Goal: Task Accomplishment & Management: Use online tool/utility

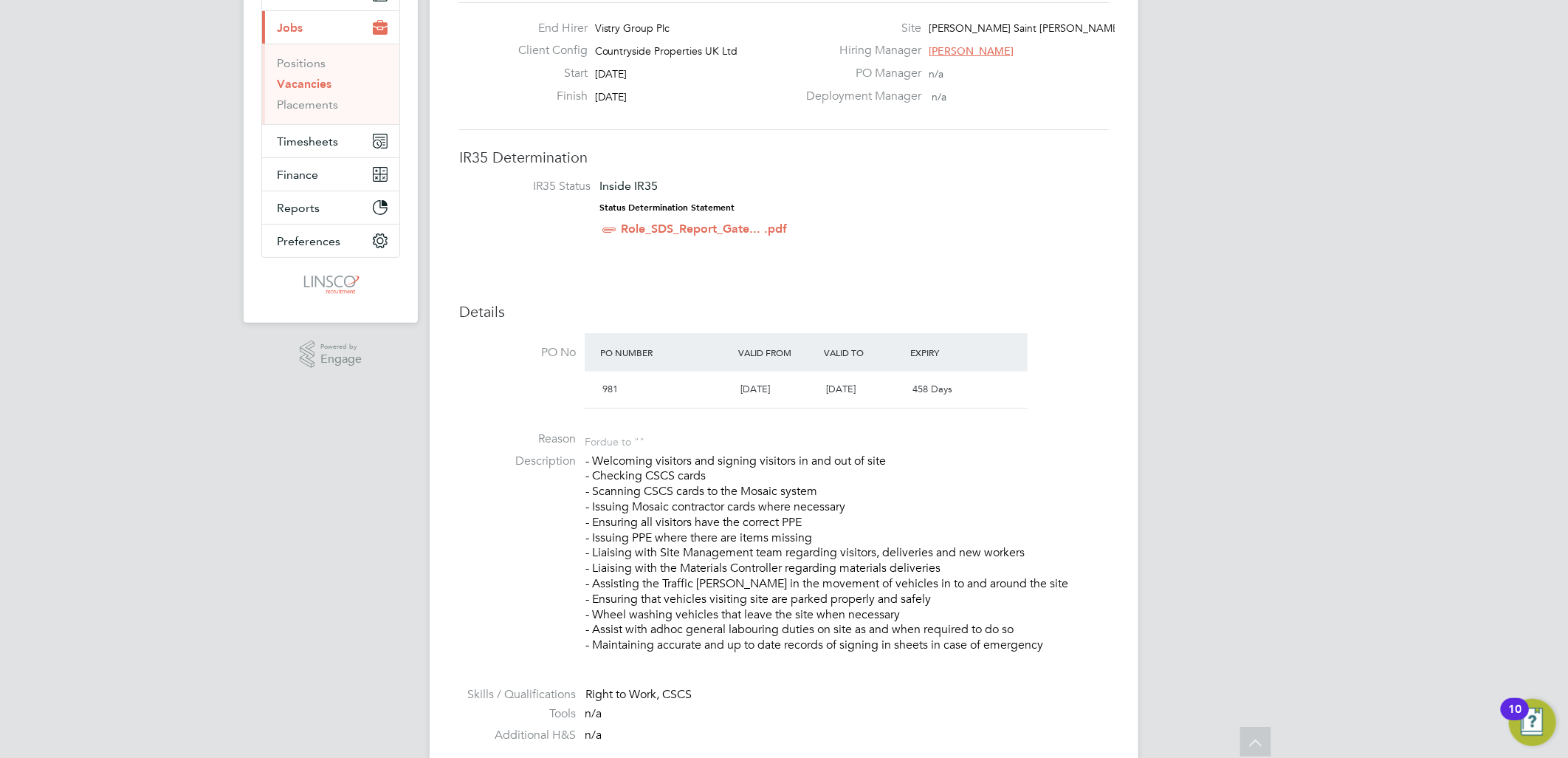
scroll to position [164, 0]
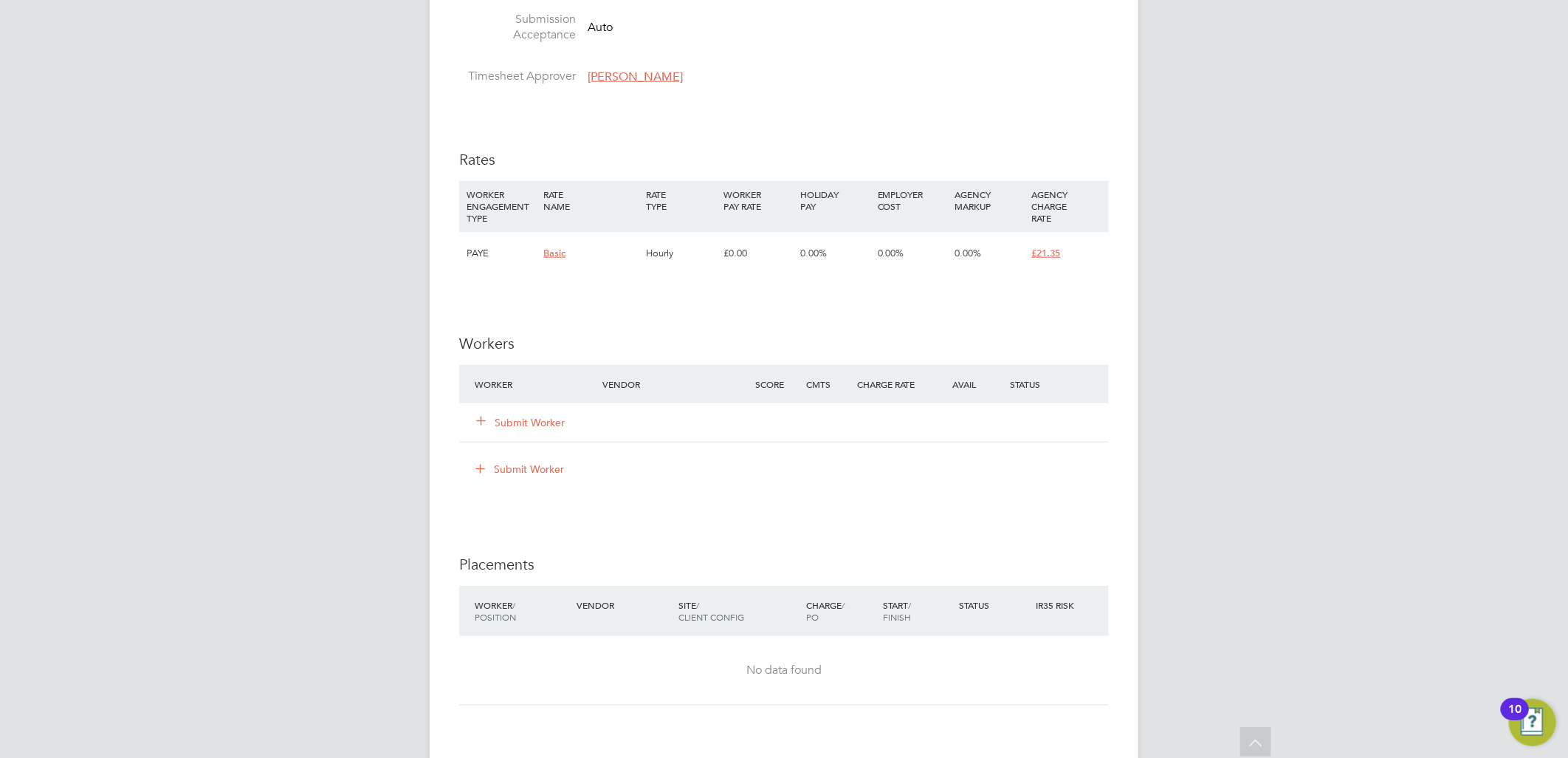
click at [517, 415] on button "Submit Worker" at bounding box center [521, 423] width 89 height 15
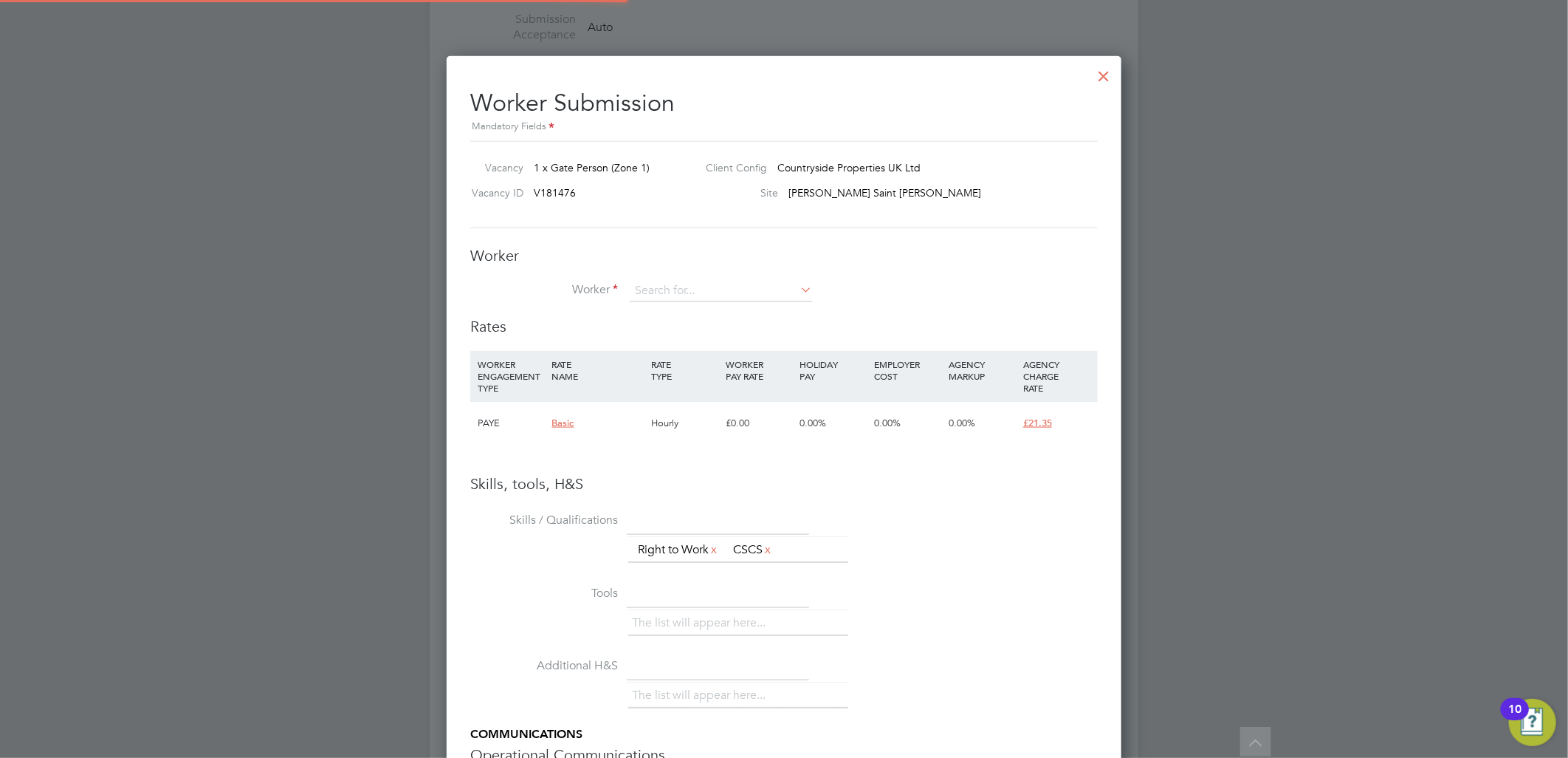
scroll to position [932, 675]
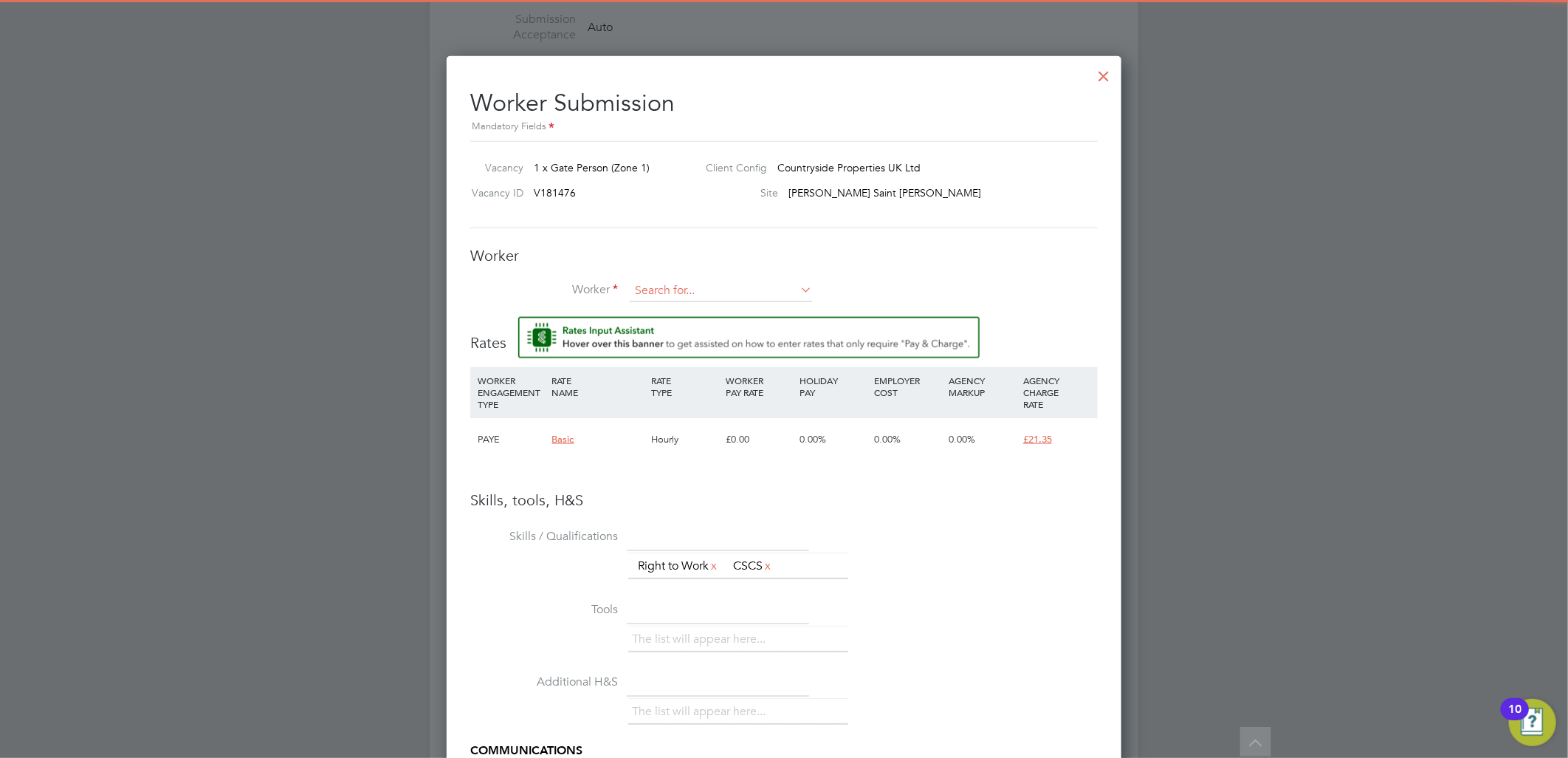
click at [705, 295] on input at bounding box center [720, 291] width 183 height 22
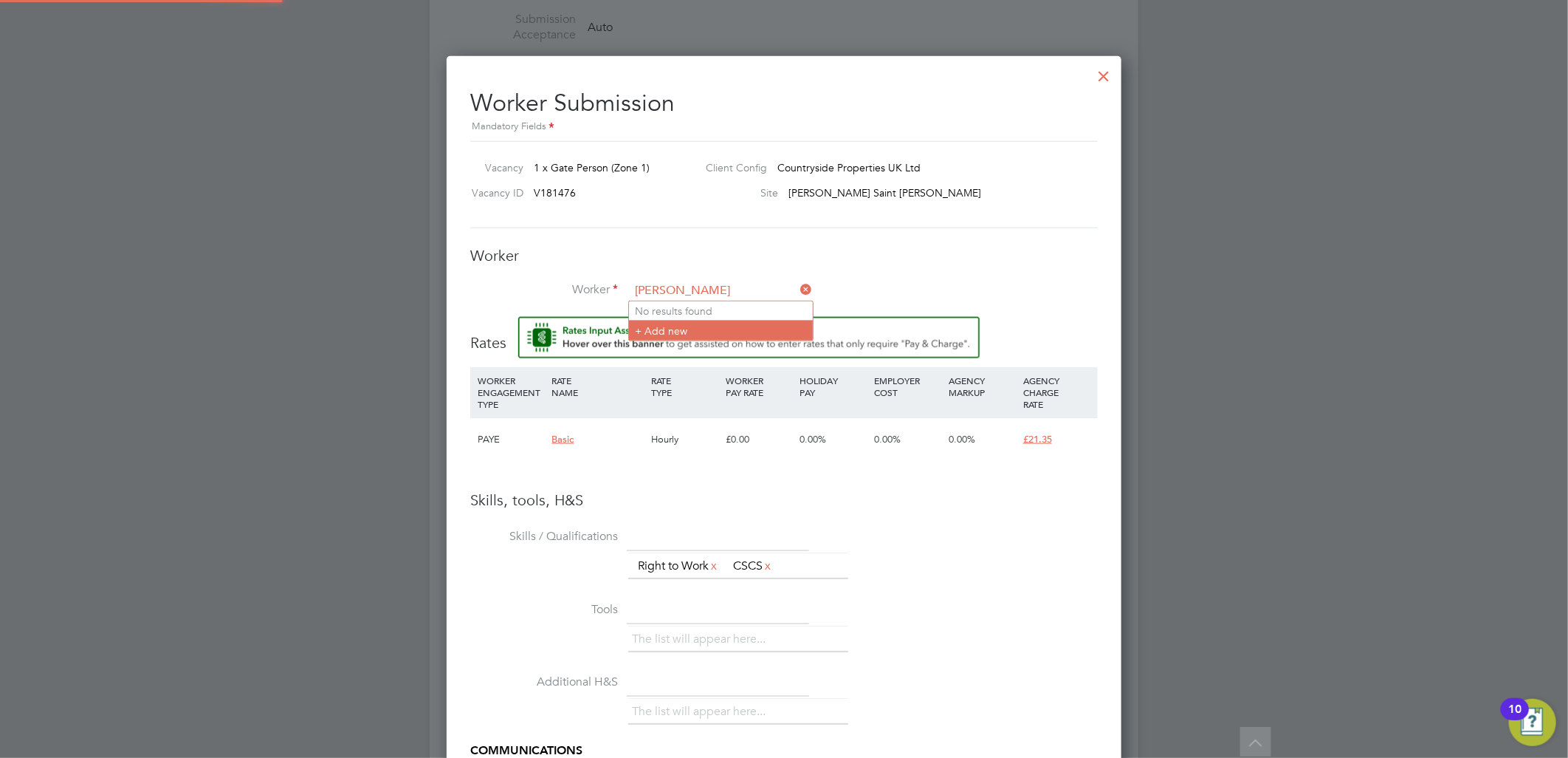
type input "shaun latham"
click at [694, 329] on li "+ Add new" at bounding box center [720, 330] width 184 height 20
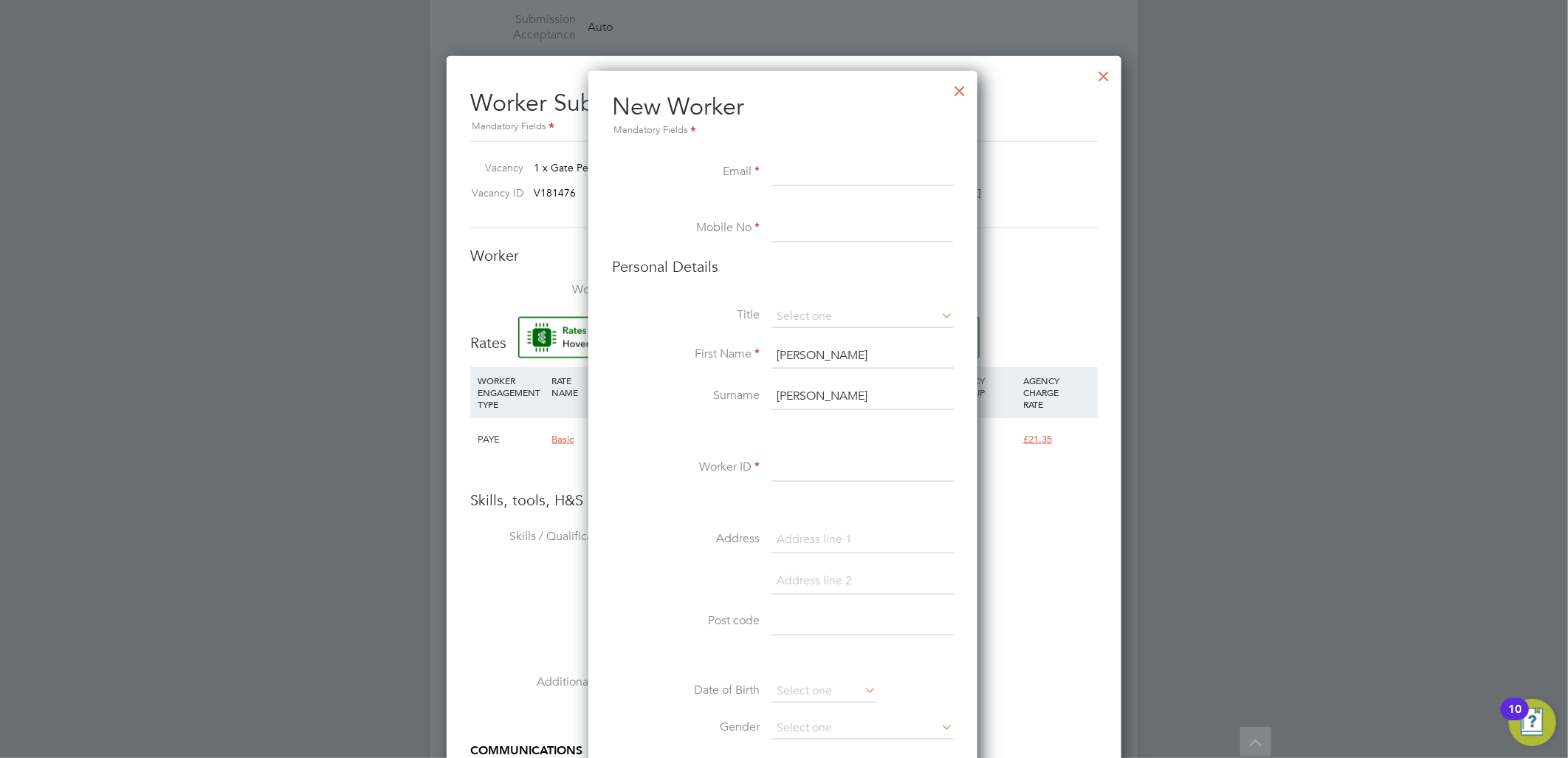
scroll to position [1248, 392]
paste input "shaunlatham104@gmail.com"
type input "shaunlatham104@gmail.com"
click at [806, 223] on input at bounding box center [863, 229] width 183 height 26
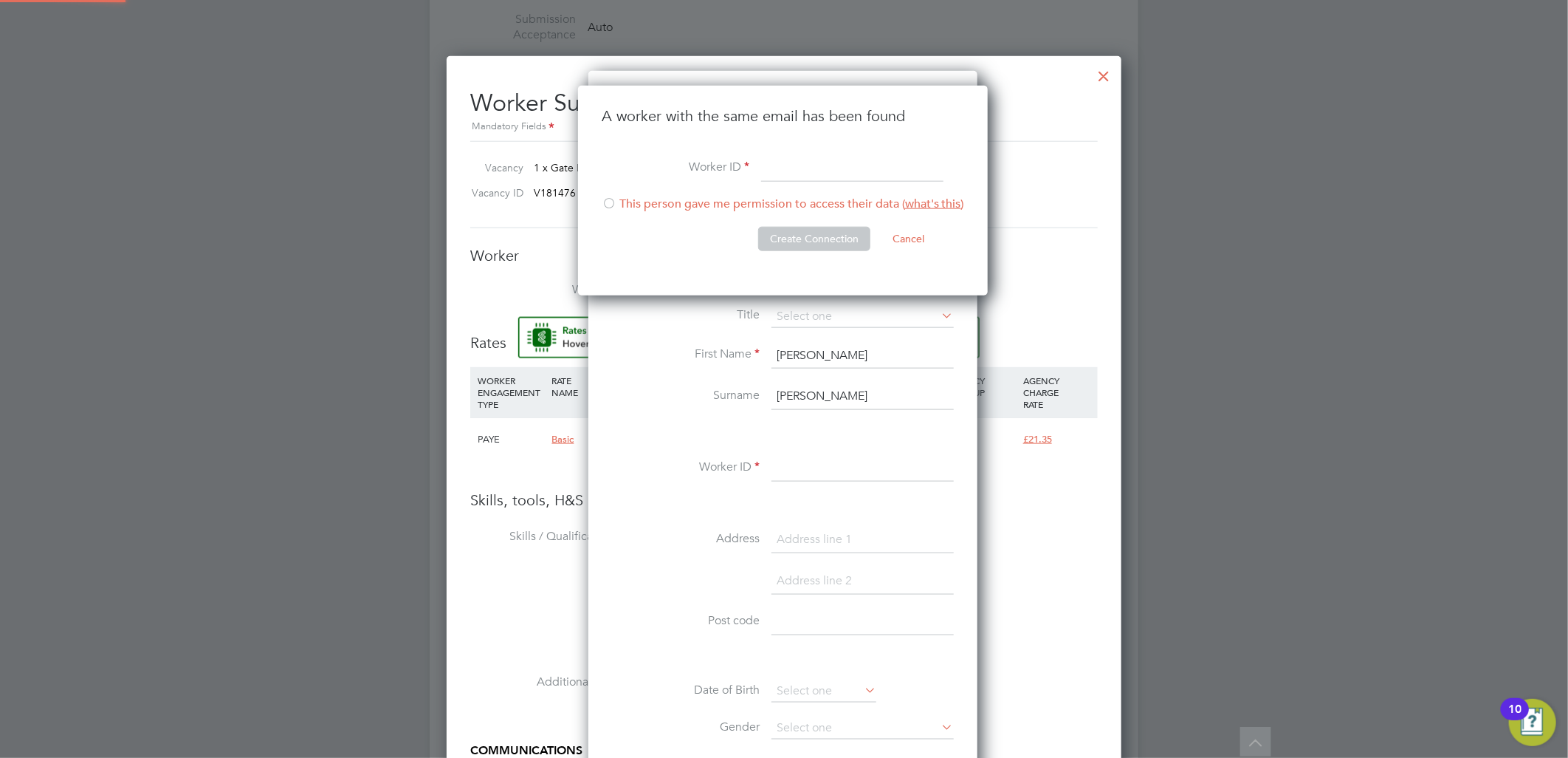
scroll to position [209, 412]
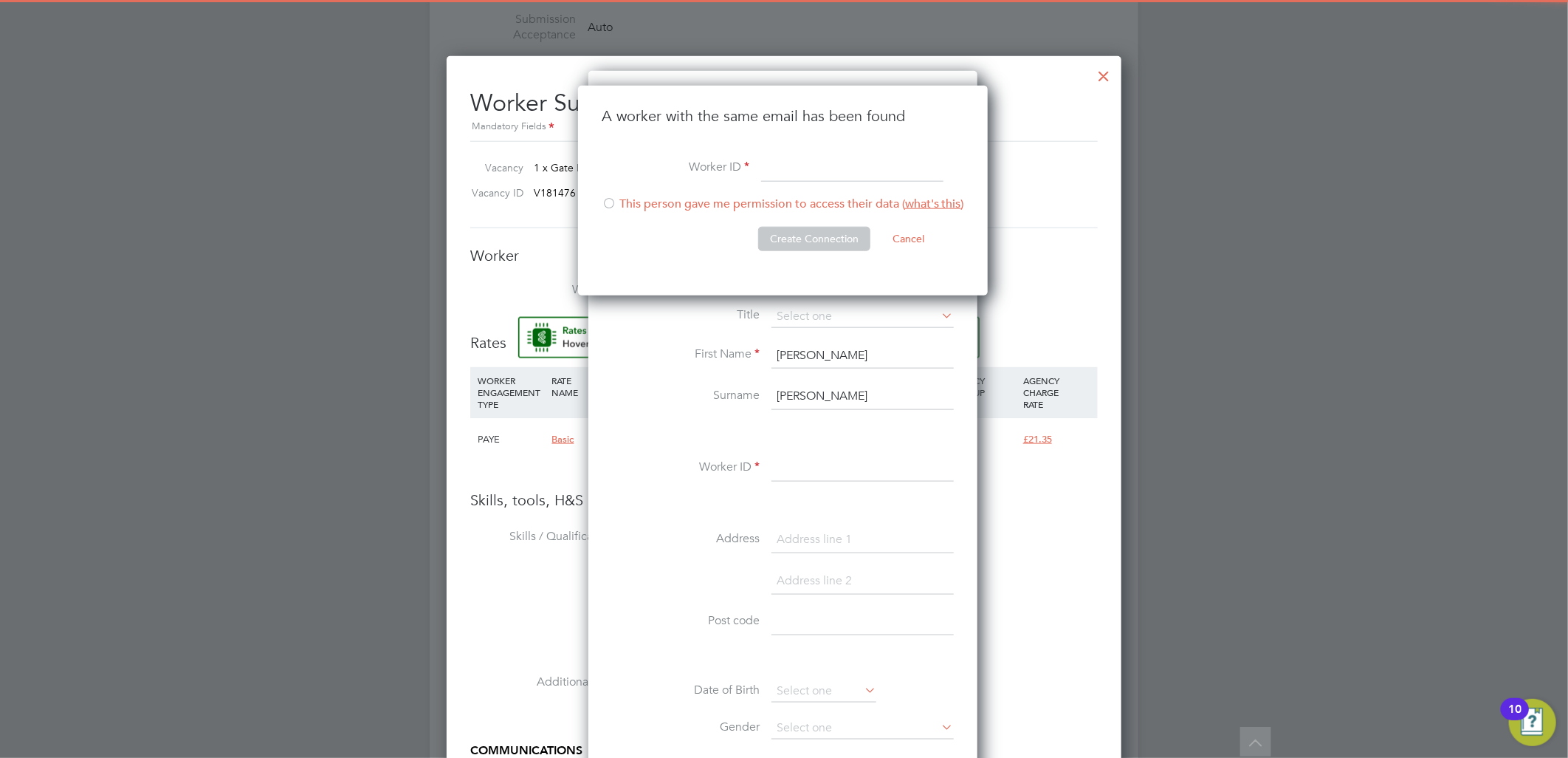
drag, startPoint x: 798, startPoint y: 165, endPoint x: 805, endPoint y: 172, distance: 9.9
click at [798, 165] on input at bounding box center [852, 169] width 183 height 26
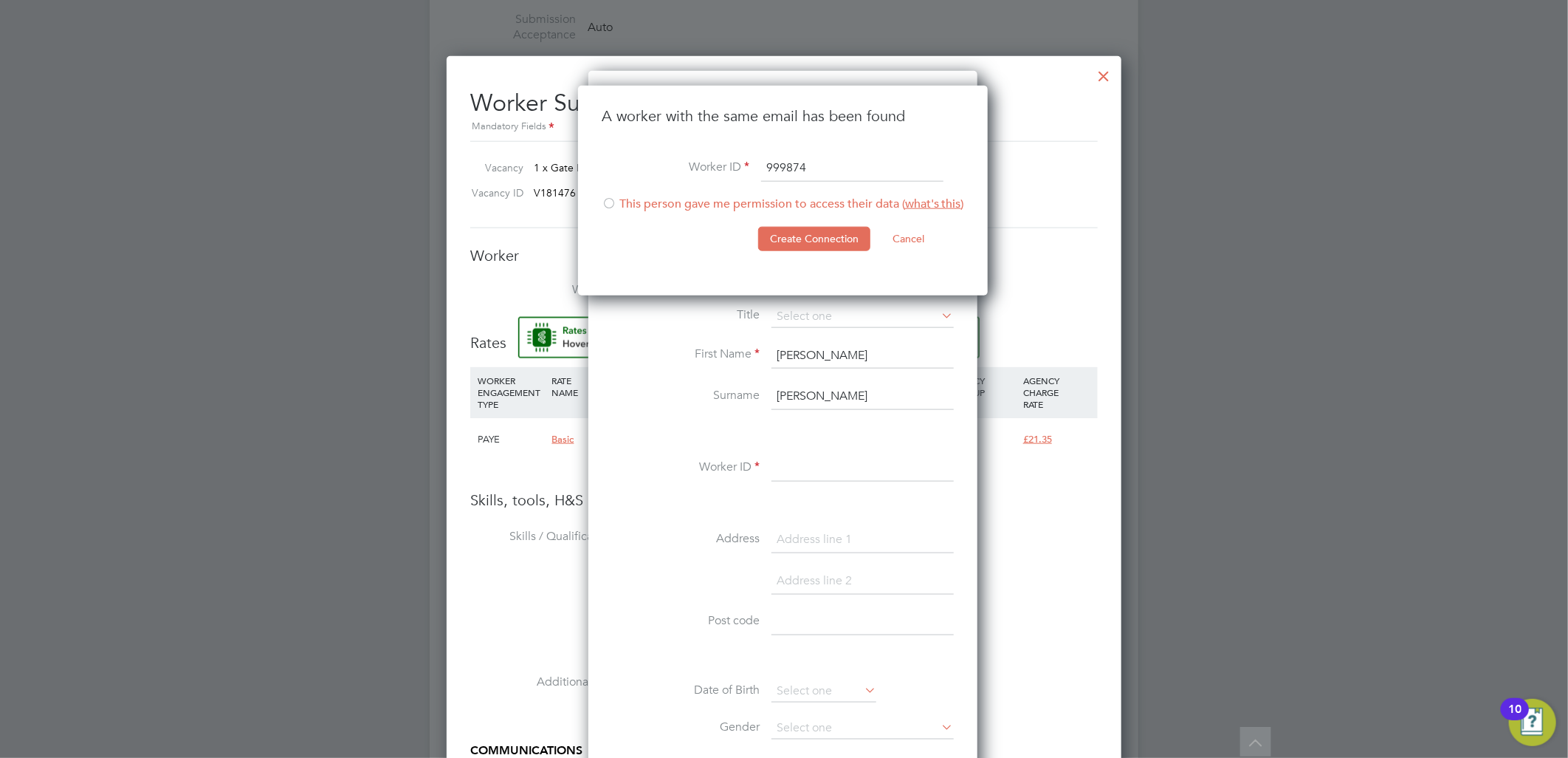
type input "999874"
click at [607, 205] on div at bounding box center [609, 204] width 15 height 15
click at [849, 240] on button "Create Connection" at bounding box center [814, 238] width 112 height 23
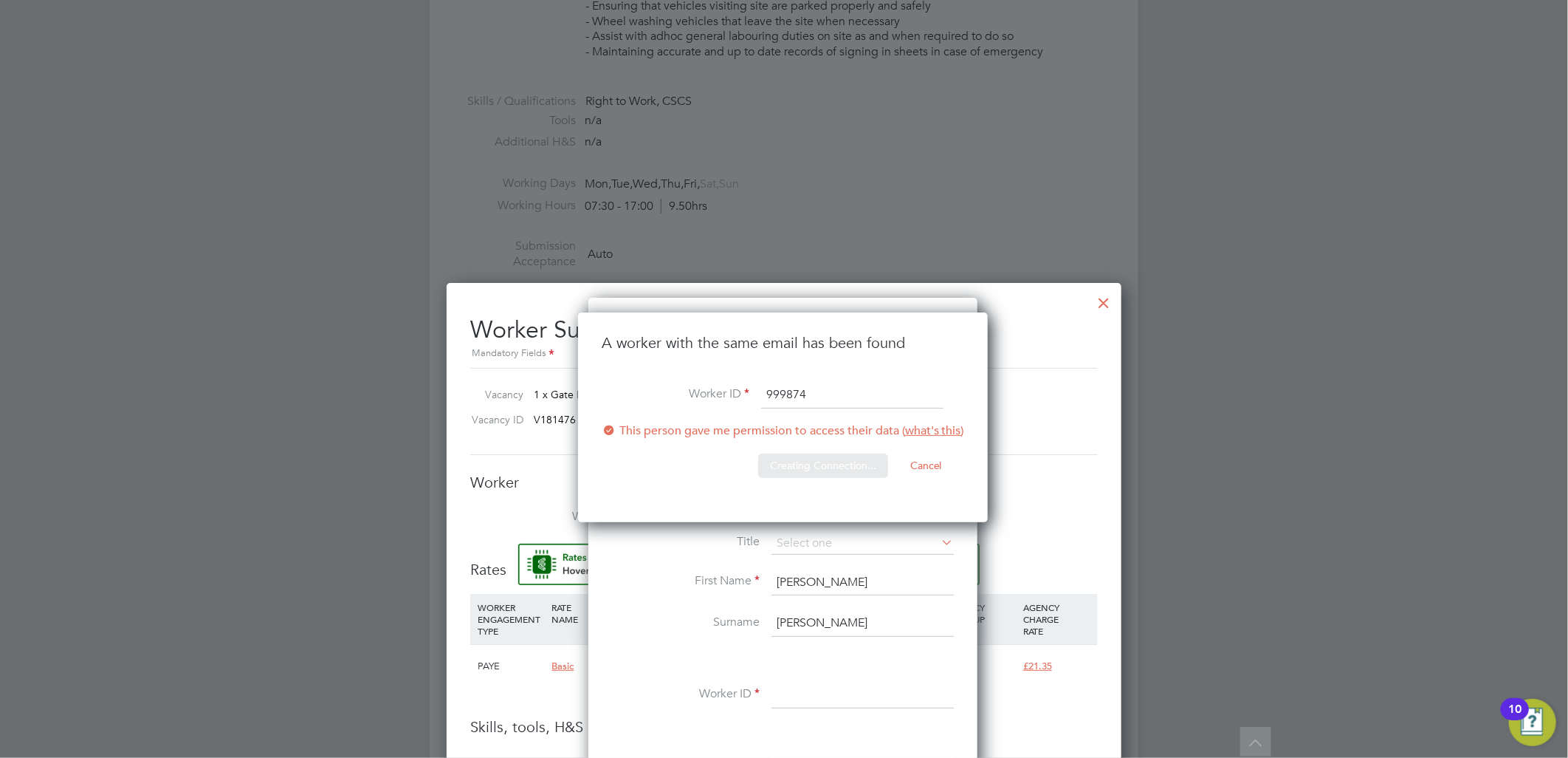
scroll to position [0, 0]
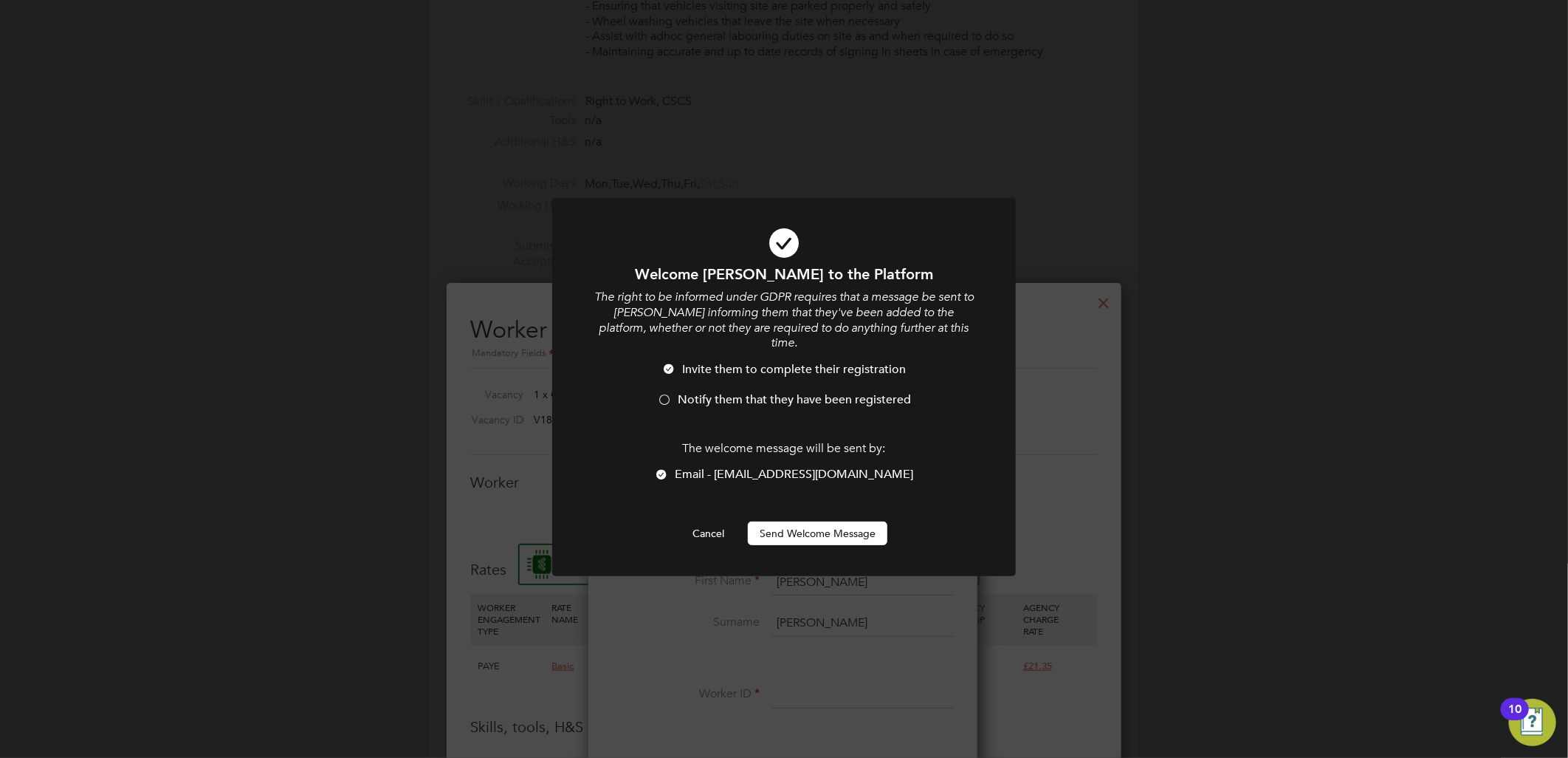
click at [816, 521] on button "Send Welcome Message" at bounding box center [817, 532] width 140 height 23
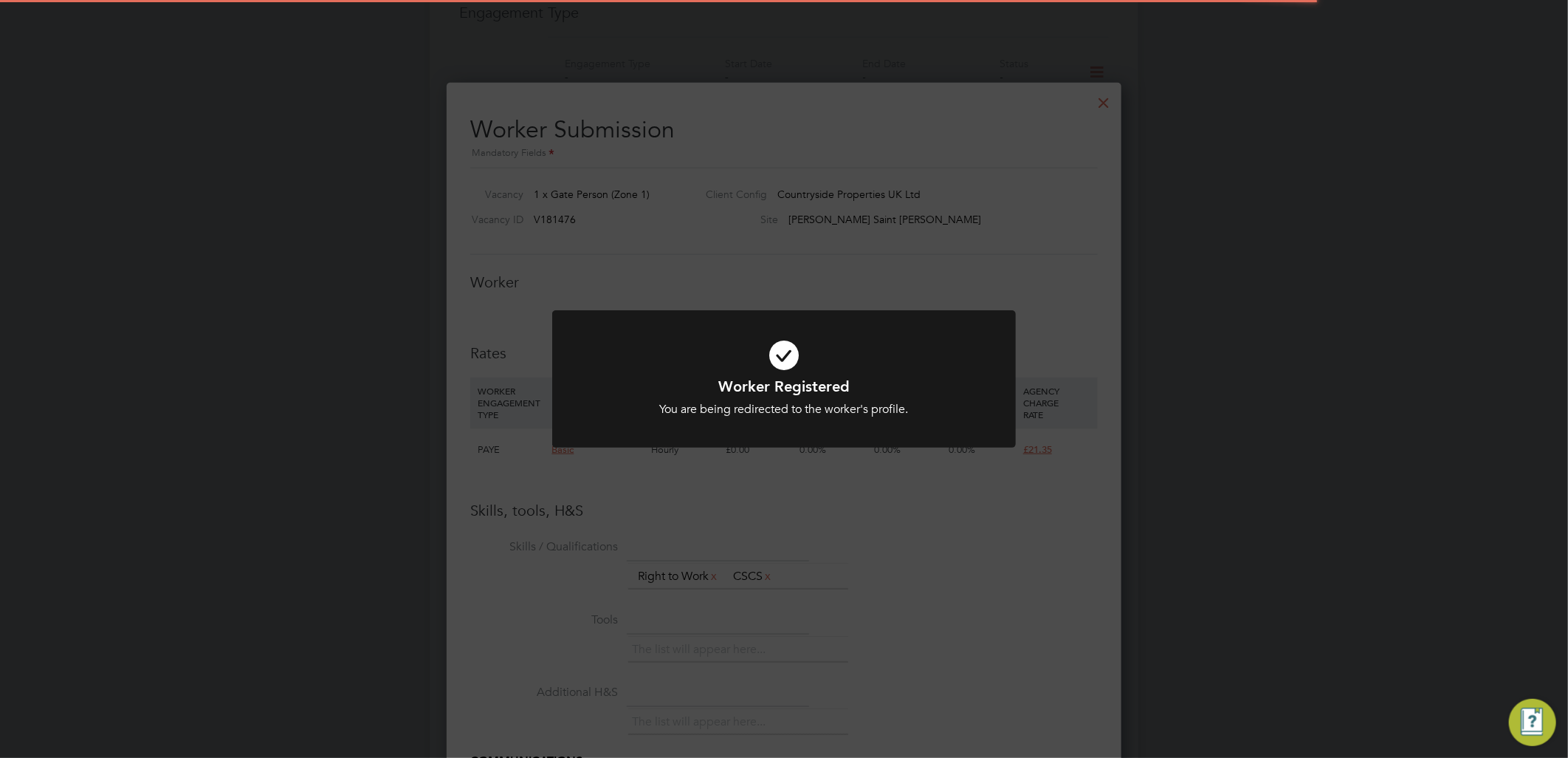
scroll to position [985, 0]
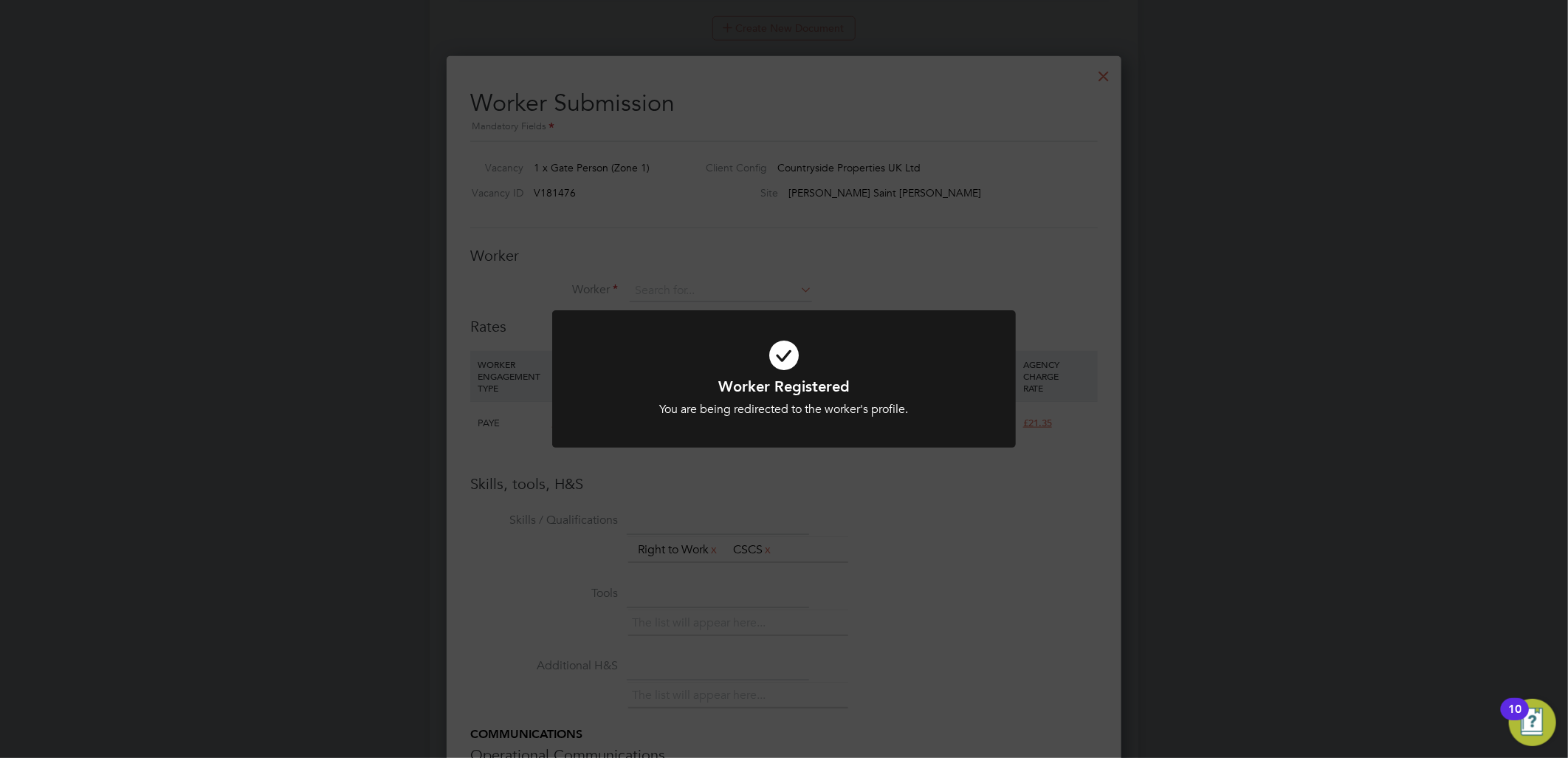
click at [711, 279] on div "Worker Registered You are being redirected to the worker's profile. Cancel Okay" at bounding box center [784, 379] width 1568 height 758
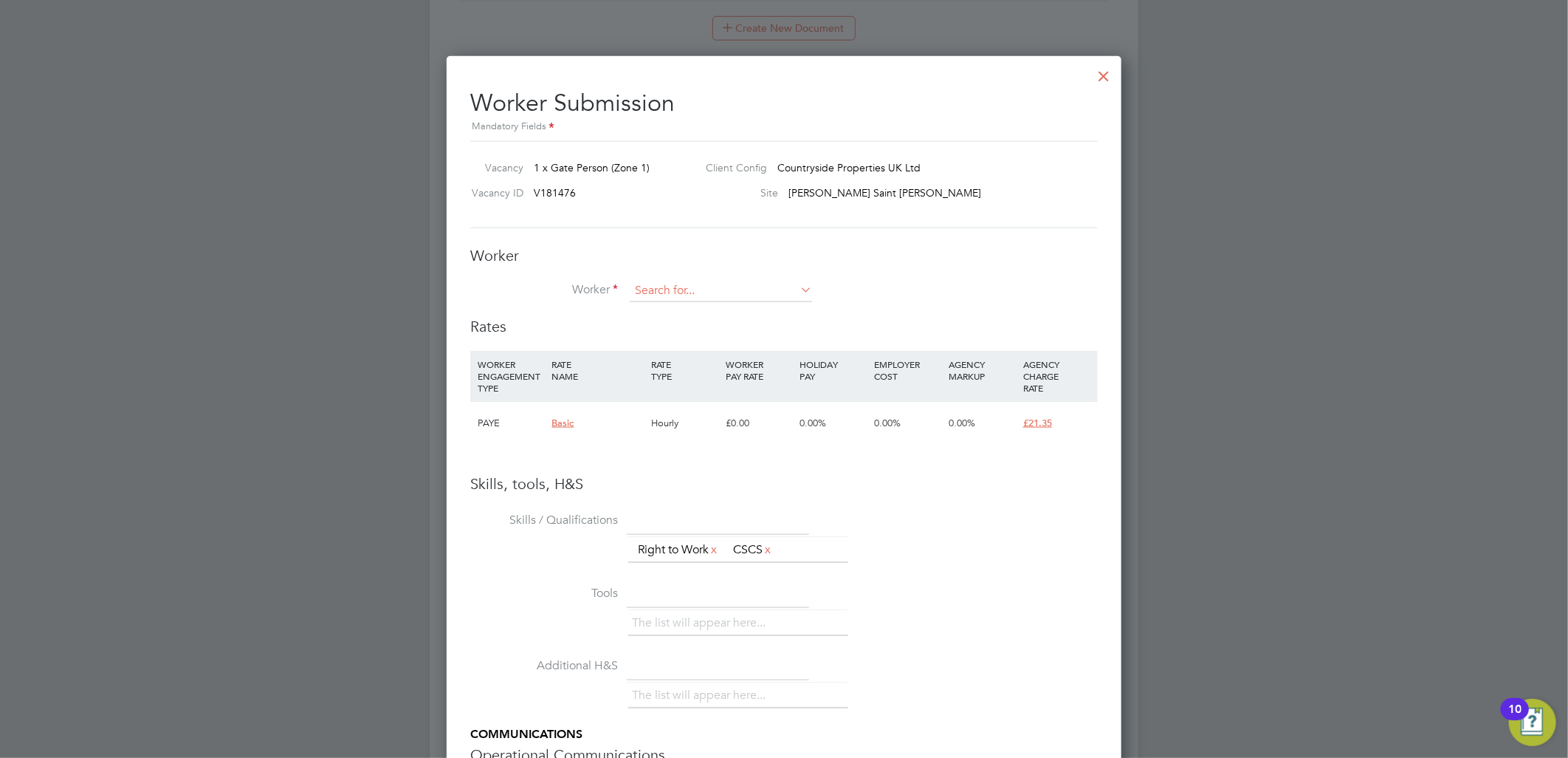
click at [684, 290] on input at bounding box center [720, 291] width 183 height 22
click at [710, 312] on li "Shaun Lat ham (999874)" at bounding box center [720, 311] width 184 height 20
type input "Shaun Latham (999874)"
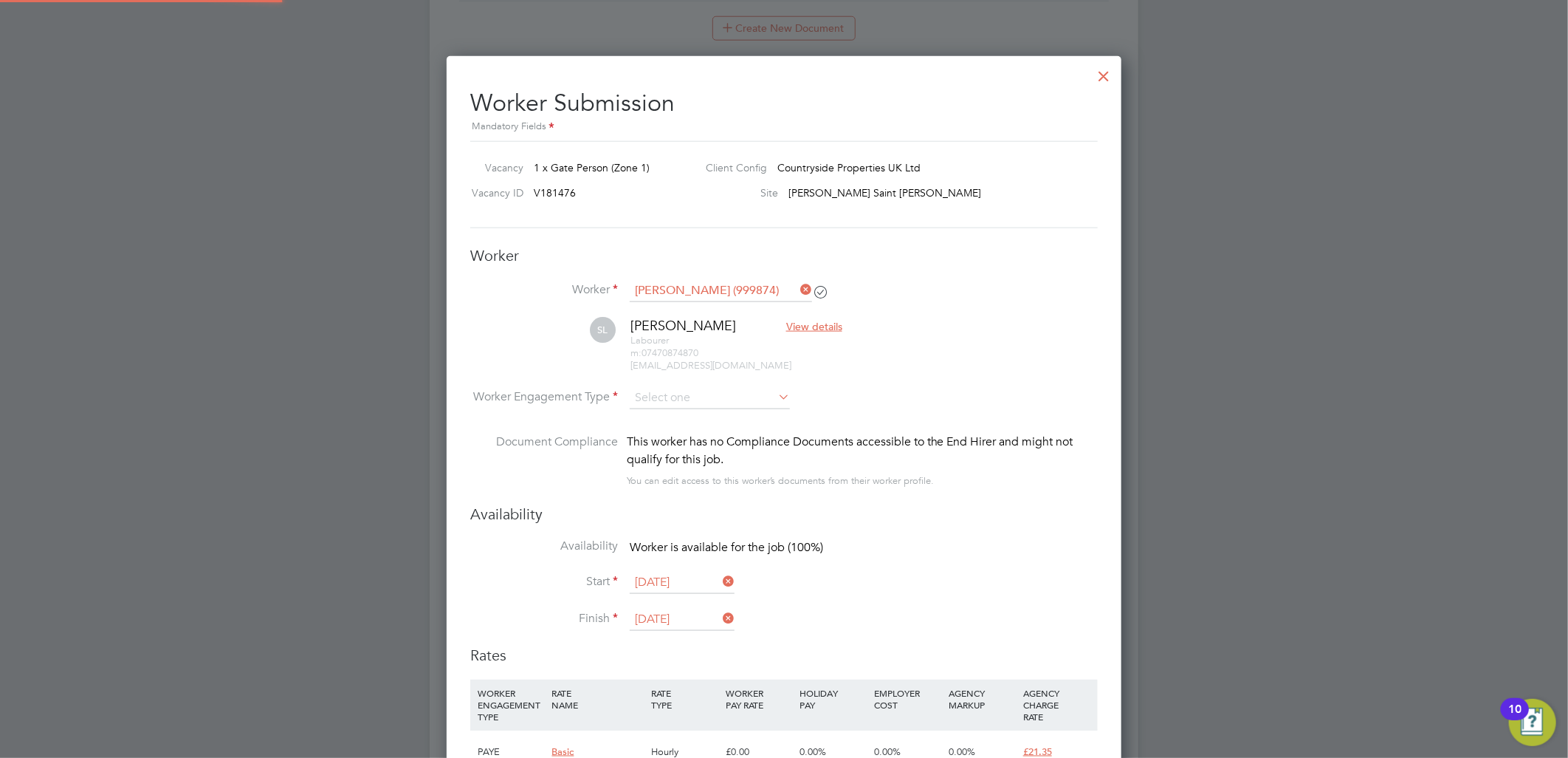
scroll to position [1259, 675]
click at [661, 395] on input at bounding box center [709, 398] width 160 height 22
click at [679, 404] on input at bounding box center [709, 398] width 160 height 22
click at [687, 416] on li "Contract" at bounding box center [709, 418] width 162 height 19
type input "Contract"
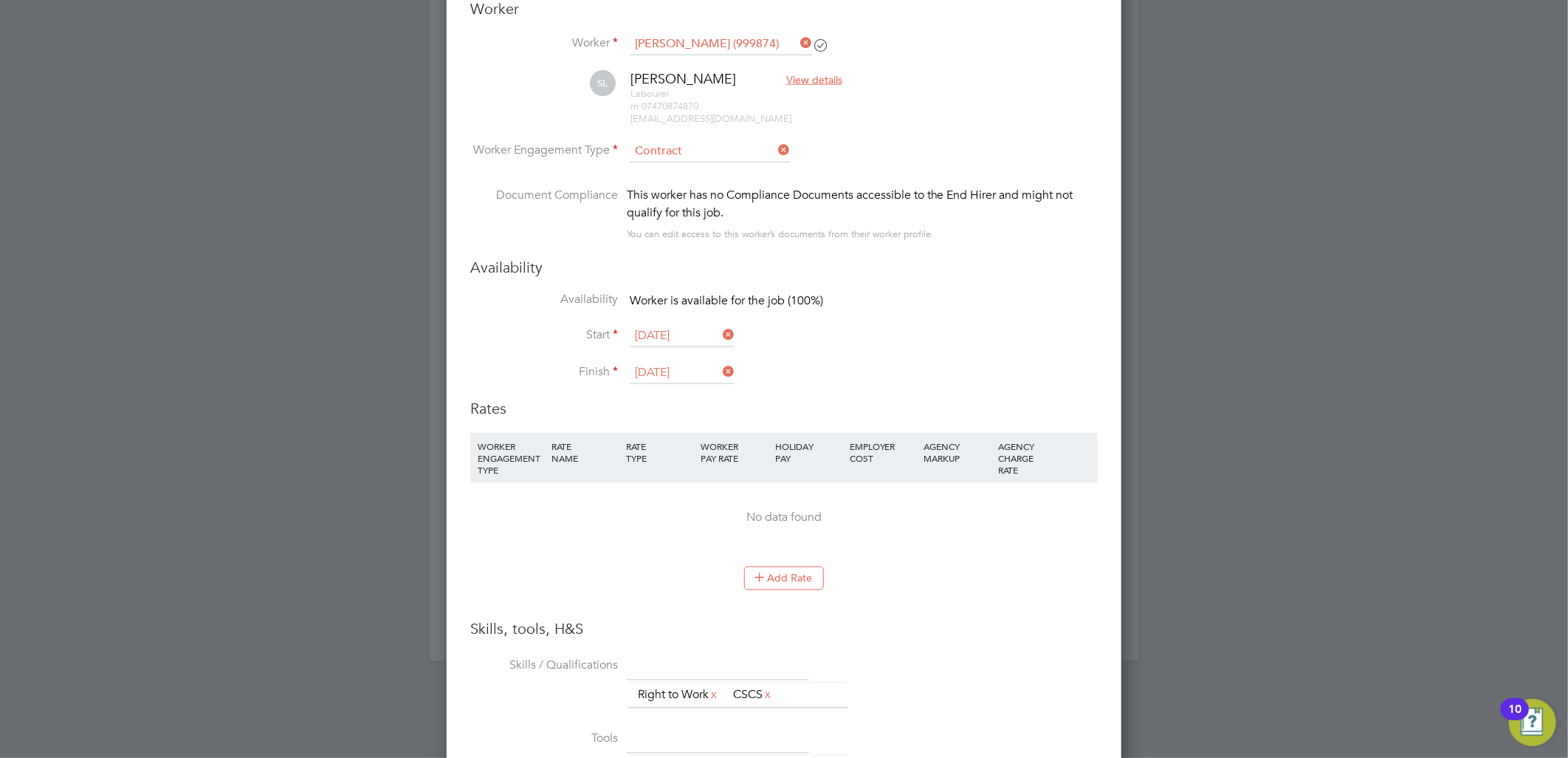
scroll to position [1230, 0]
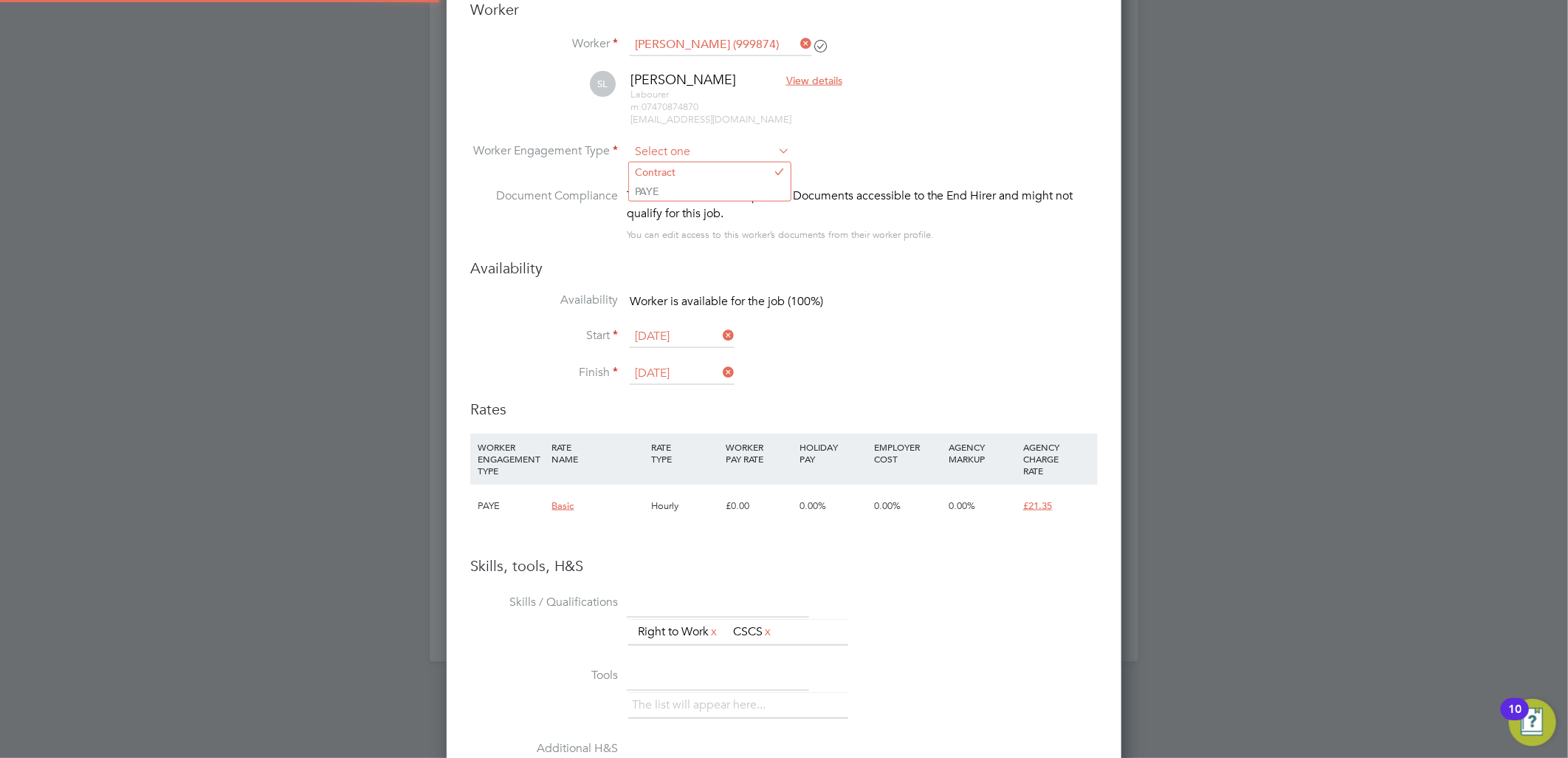
click at [664, 152] on input at bounding box center [709, 153] width 160 height 22
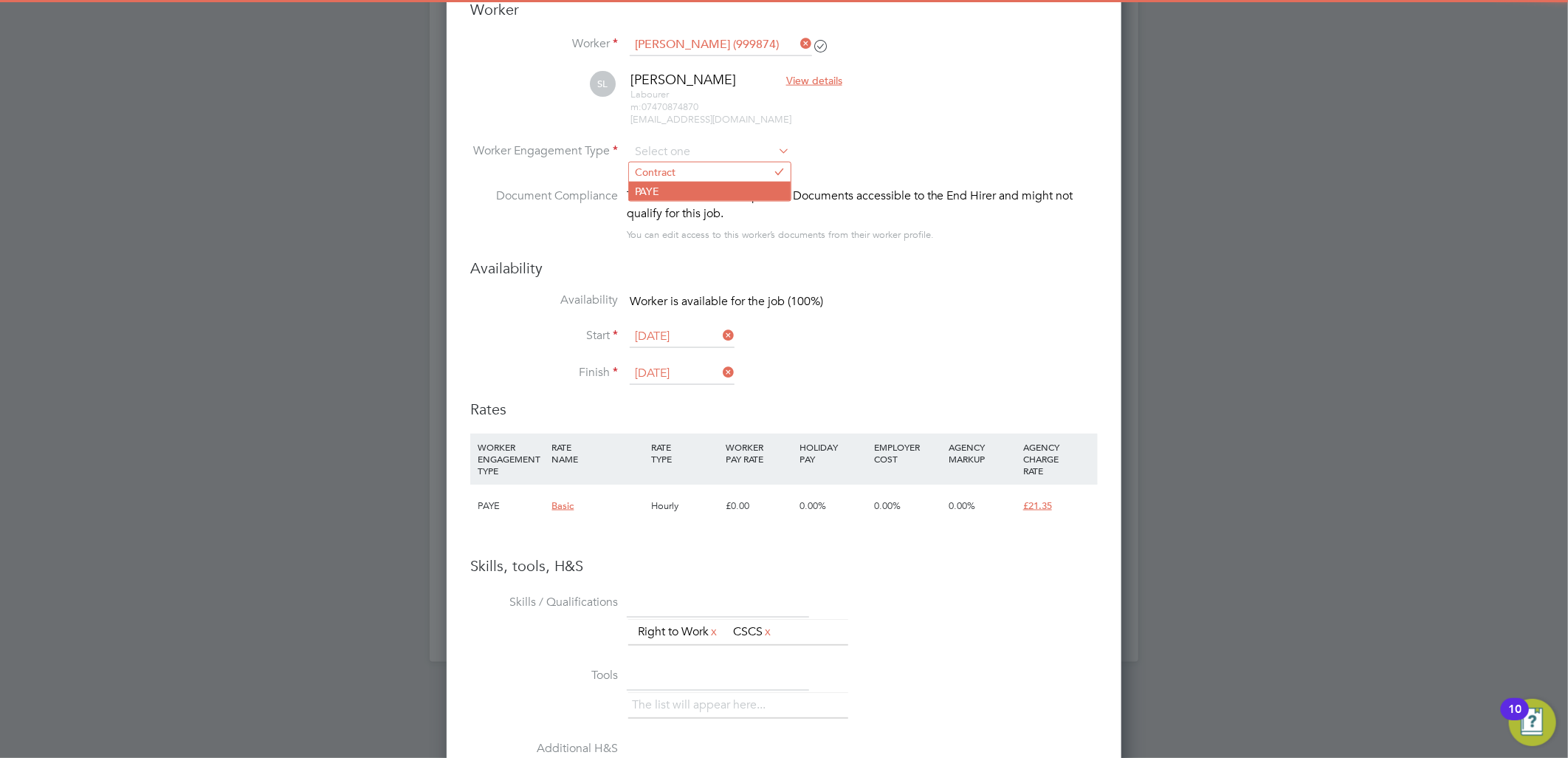
click at [666, 189] on li "PAYE" at bounding box center [709, 191] width 162 height 19
type input "PAYE"
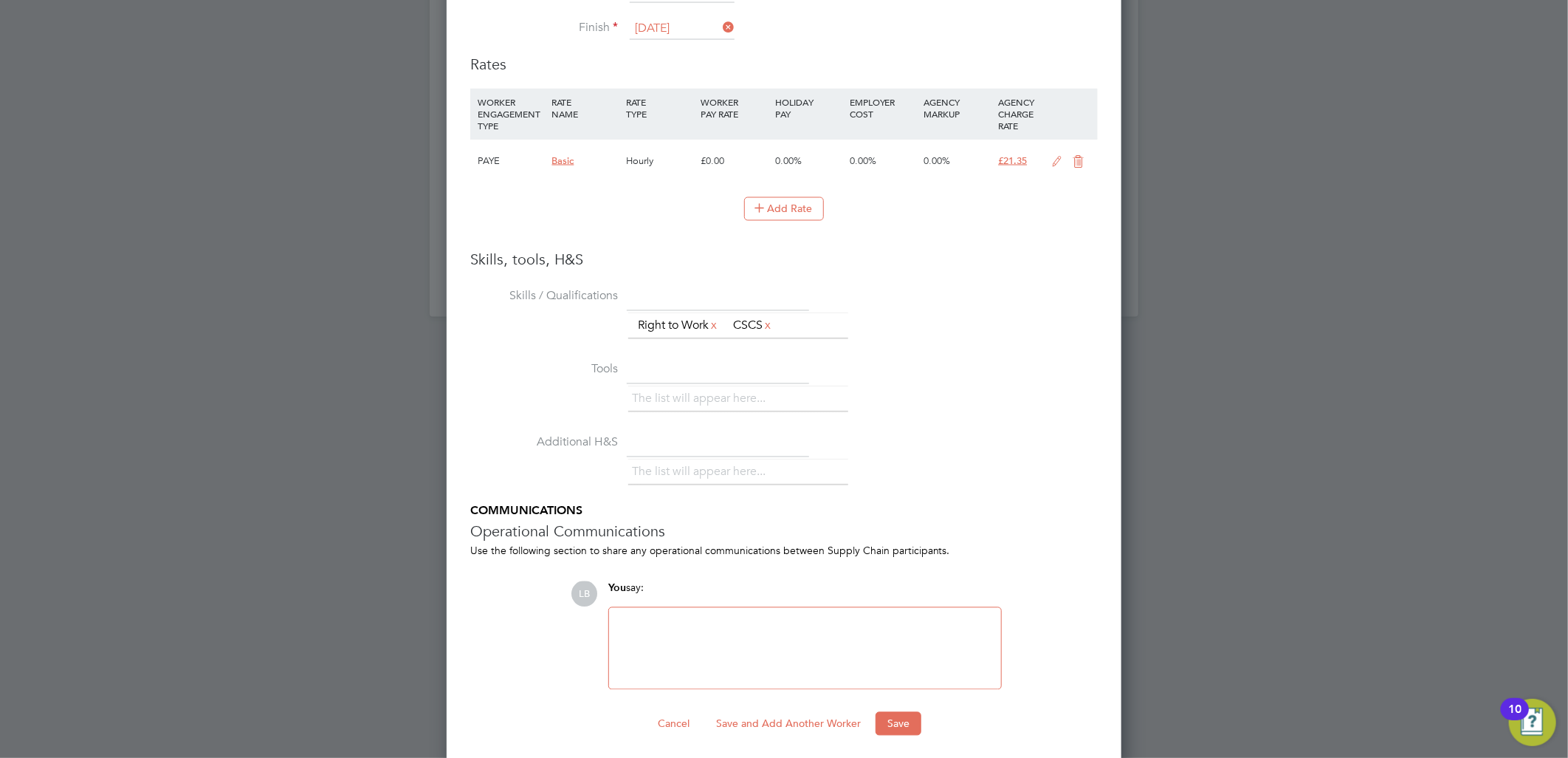
scroll to position [1581, 0]
click at [897, 720] on button "Save" at bounding box center [898, 718] width 46 height 23
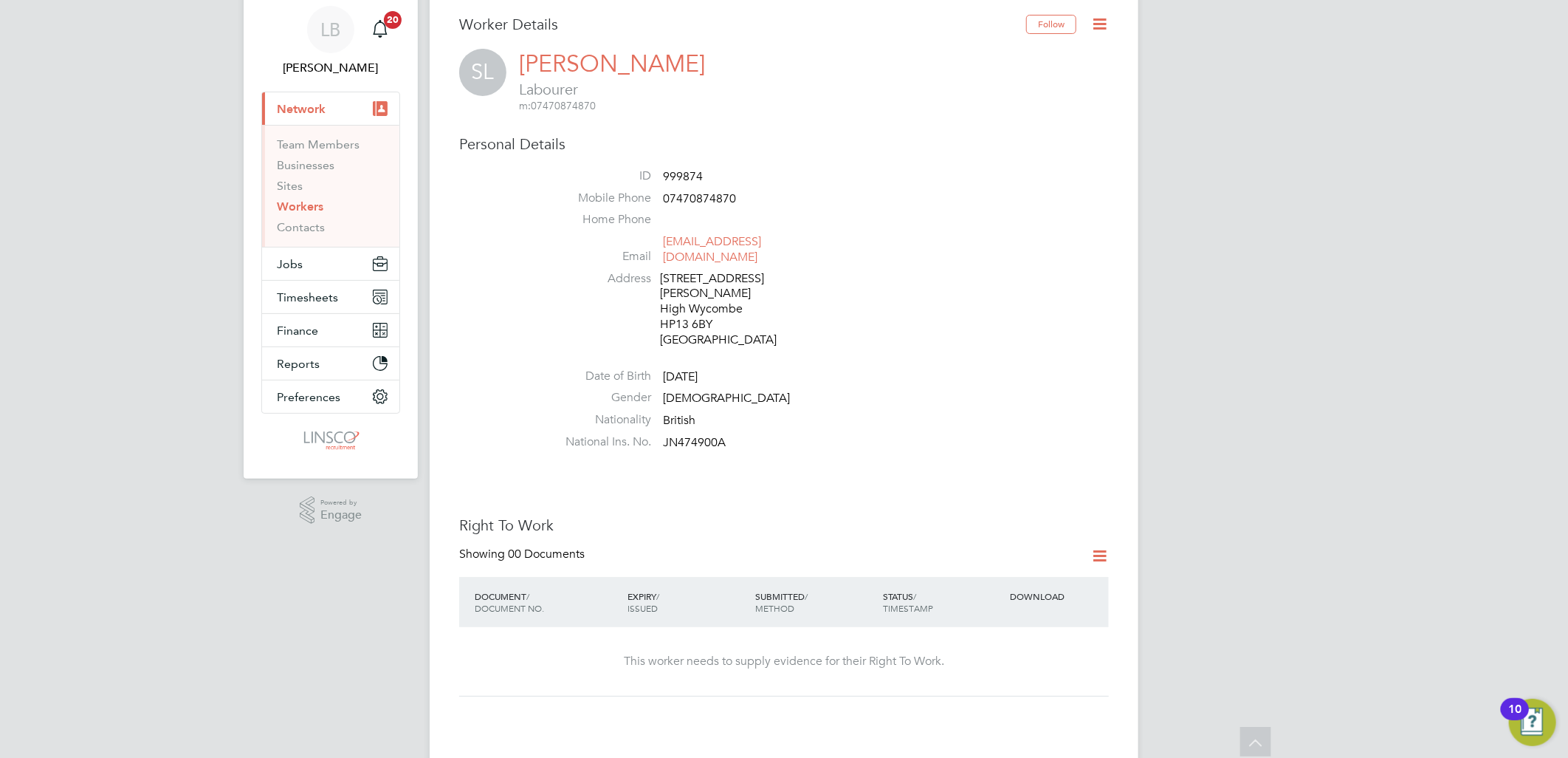
scroll to position [0, 0]
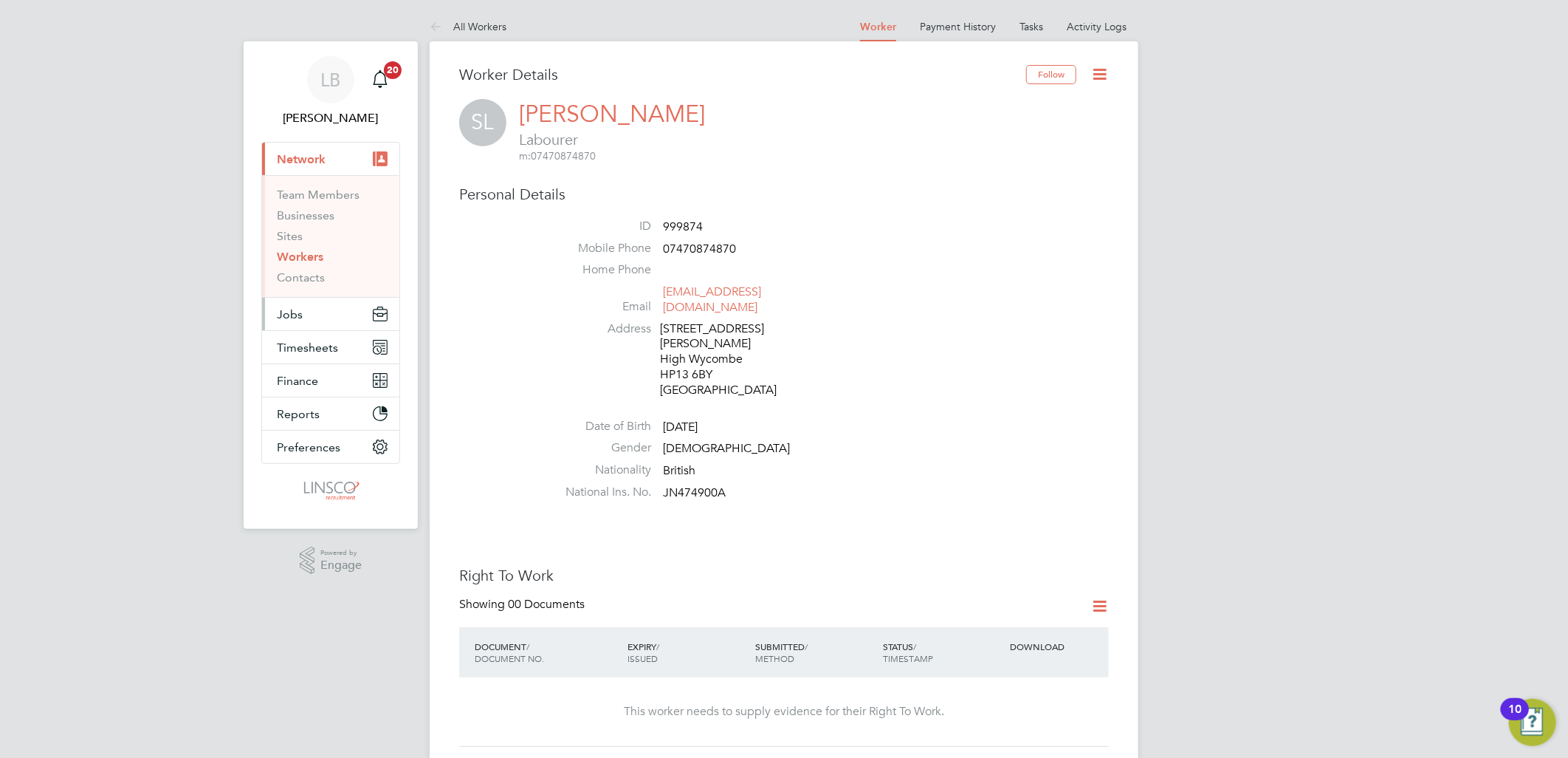
click at [303, 320] on button "Jobs" at bounding box center [331, 314] width 138 height 33
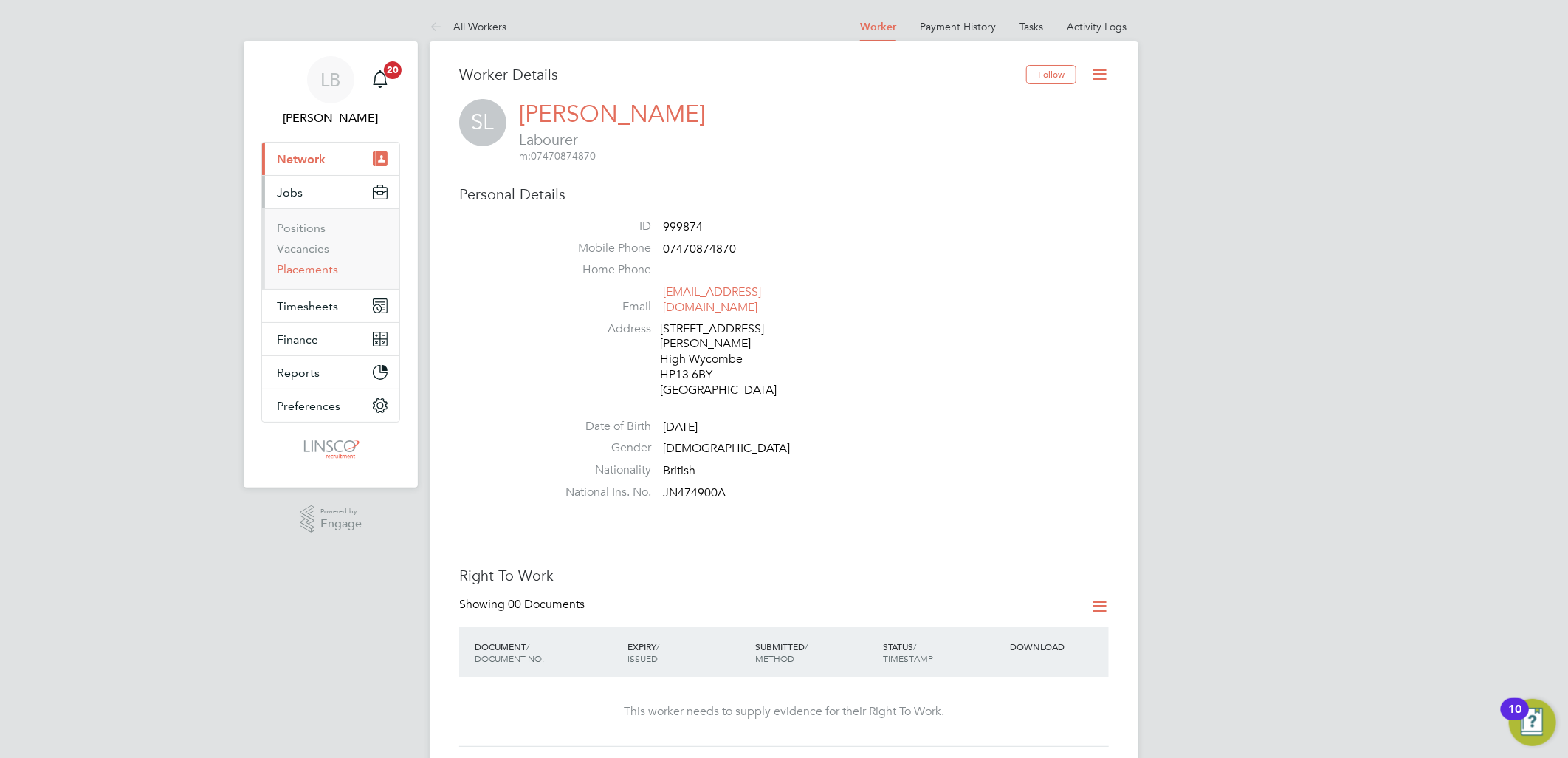
click at [316, 270] on link "Placements" at bounding box center [307, 269] width 61 height 14
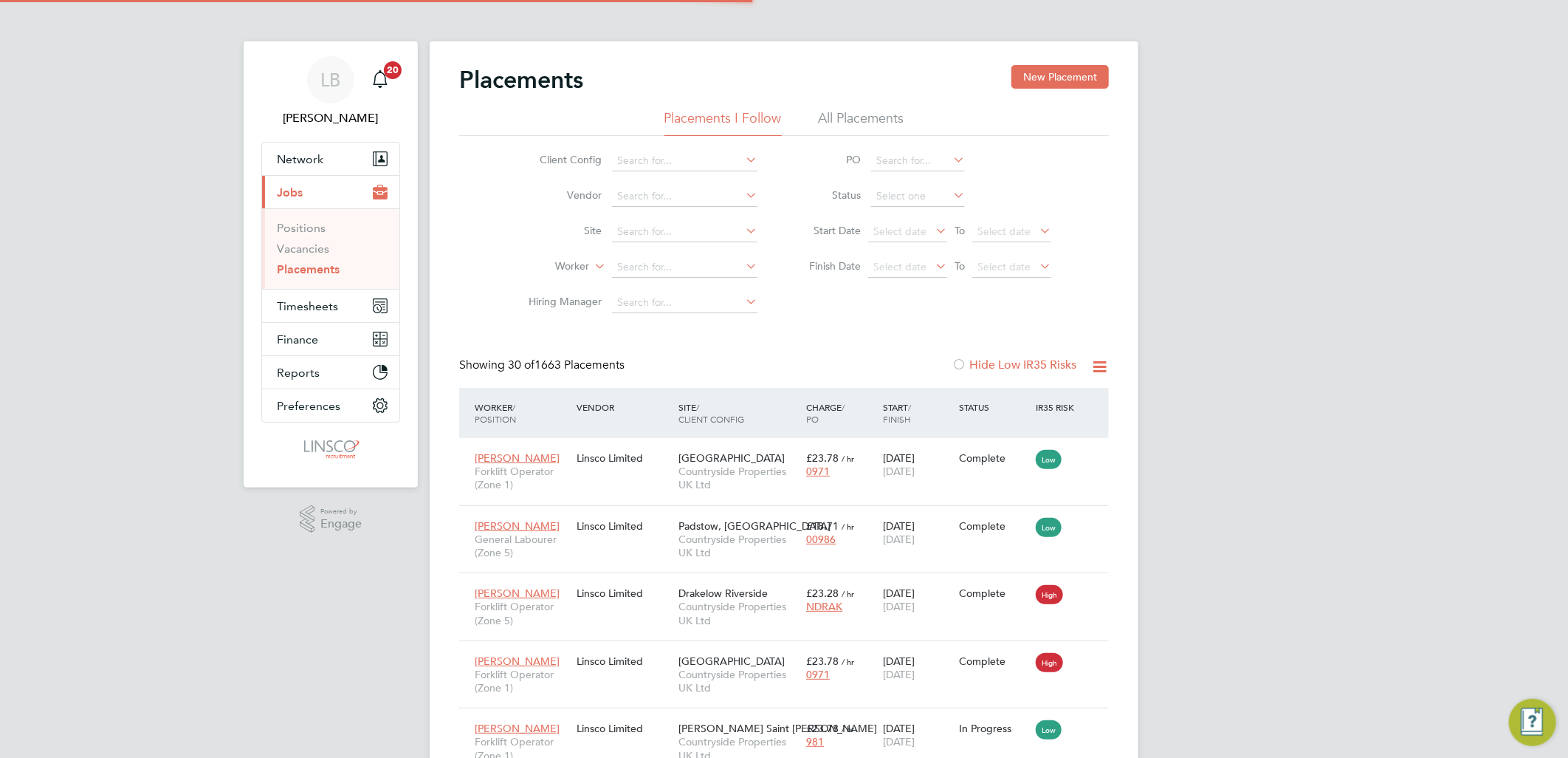
scroll to position [55, 103]
click at [650, 272] on input at bounding box center [684, 267] width 145 height 21
click at [675, 291] on li "Sh aun Lat ham" at bounding box center [685, 287] width 147 height 20
type input "Shaun Latham"
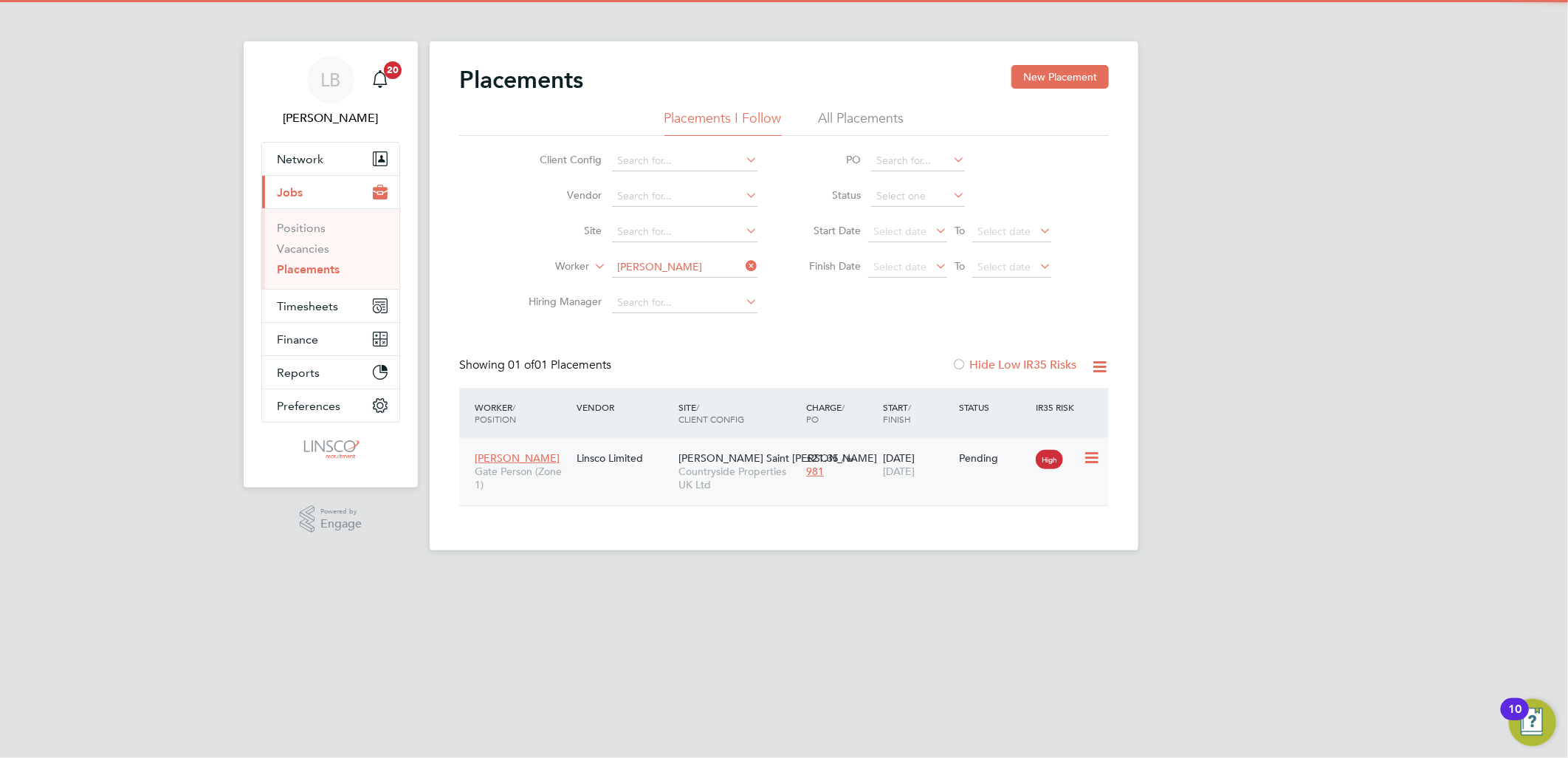
click at [915, 472] on span "[DATE]" at bounding box center [899, 471] width 32 height 13
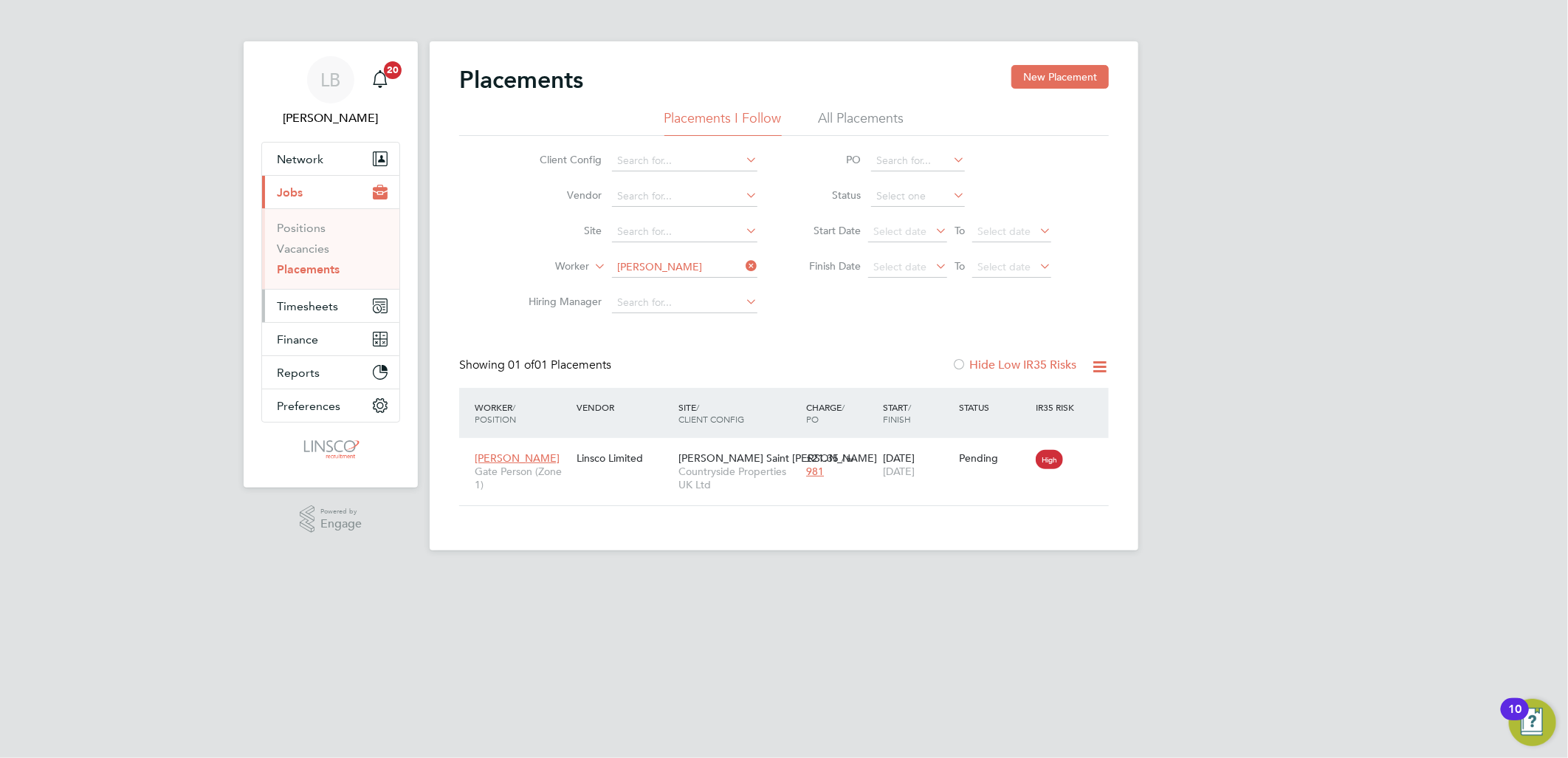
click at [318, 304] on span "Timesheets" at bounding box center [307, 305] width 61 height 14
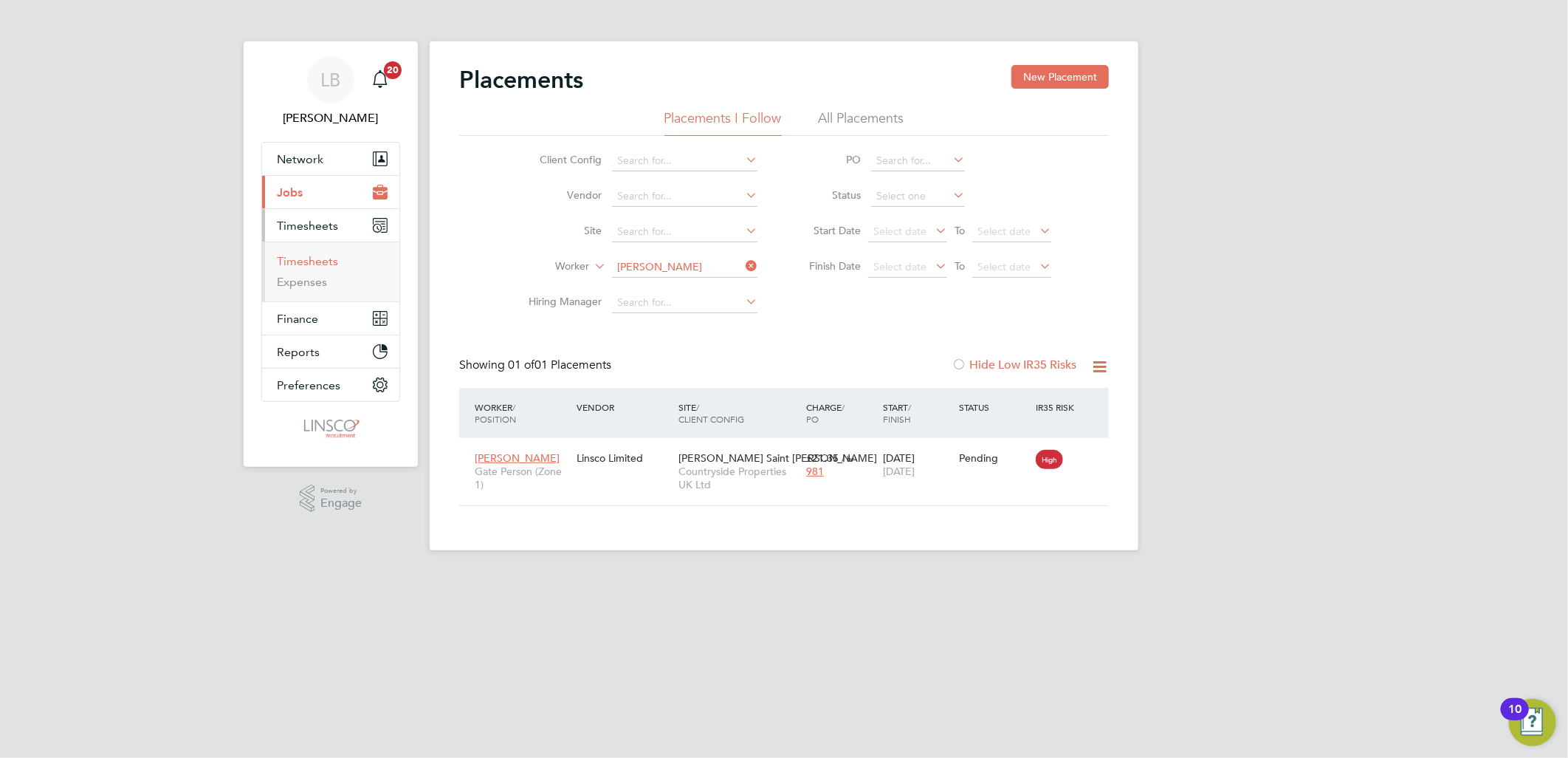
drag, startPoint x: 312, startPoint y: 260, endPoint x: 342, endPoint y: 260, distance: 30.0
click at [312, 260] on link "Timesheets" at bounding box center [307, 260] width 61 height 14
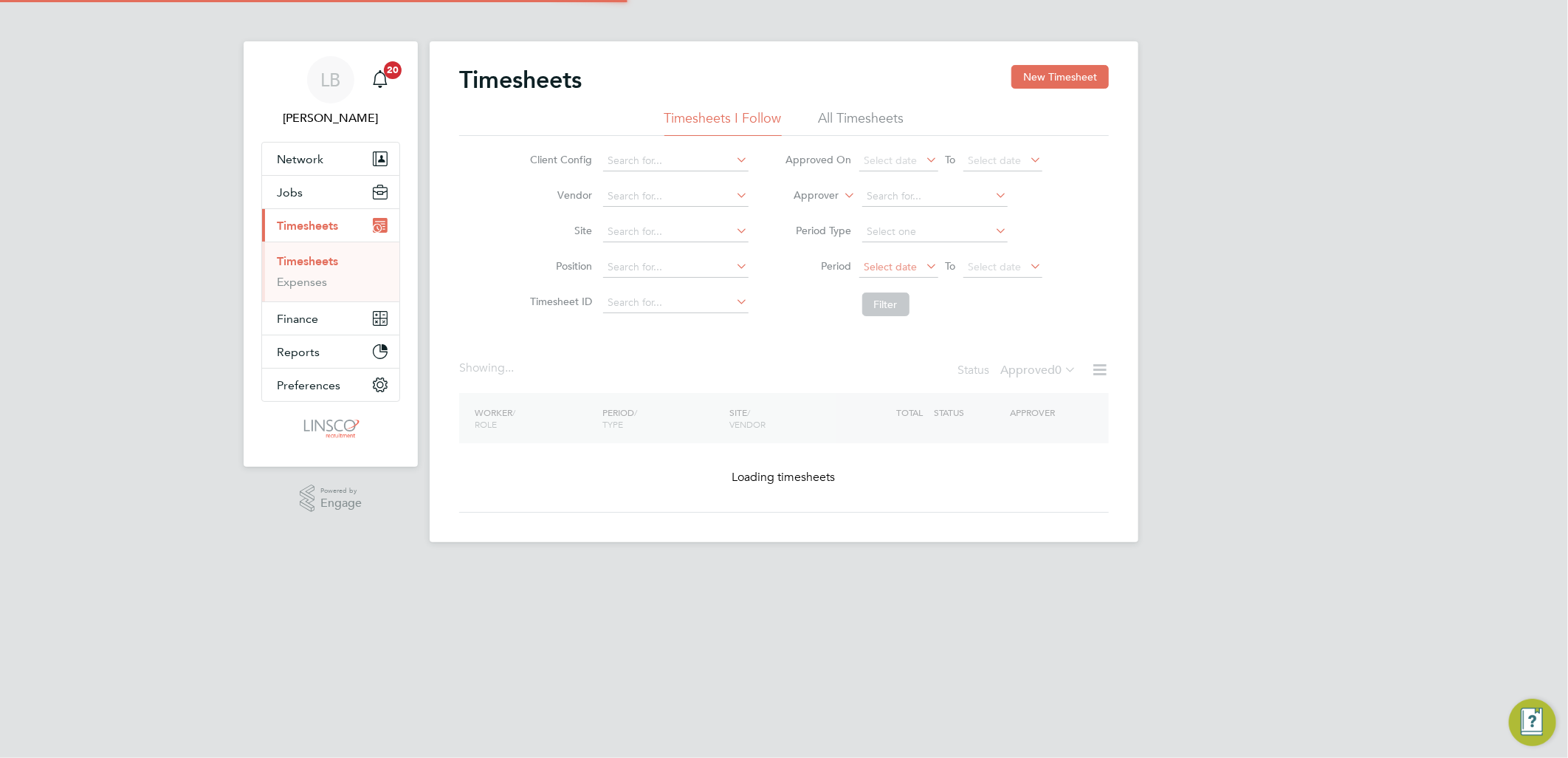
click at [886, 263] on span "Select date" at bounding box center [891, 266] width 53 height 13
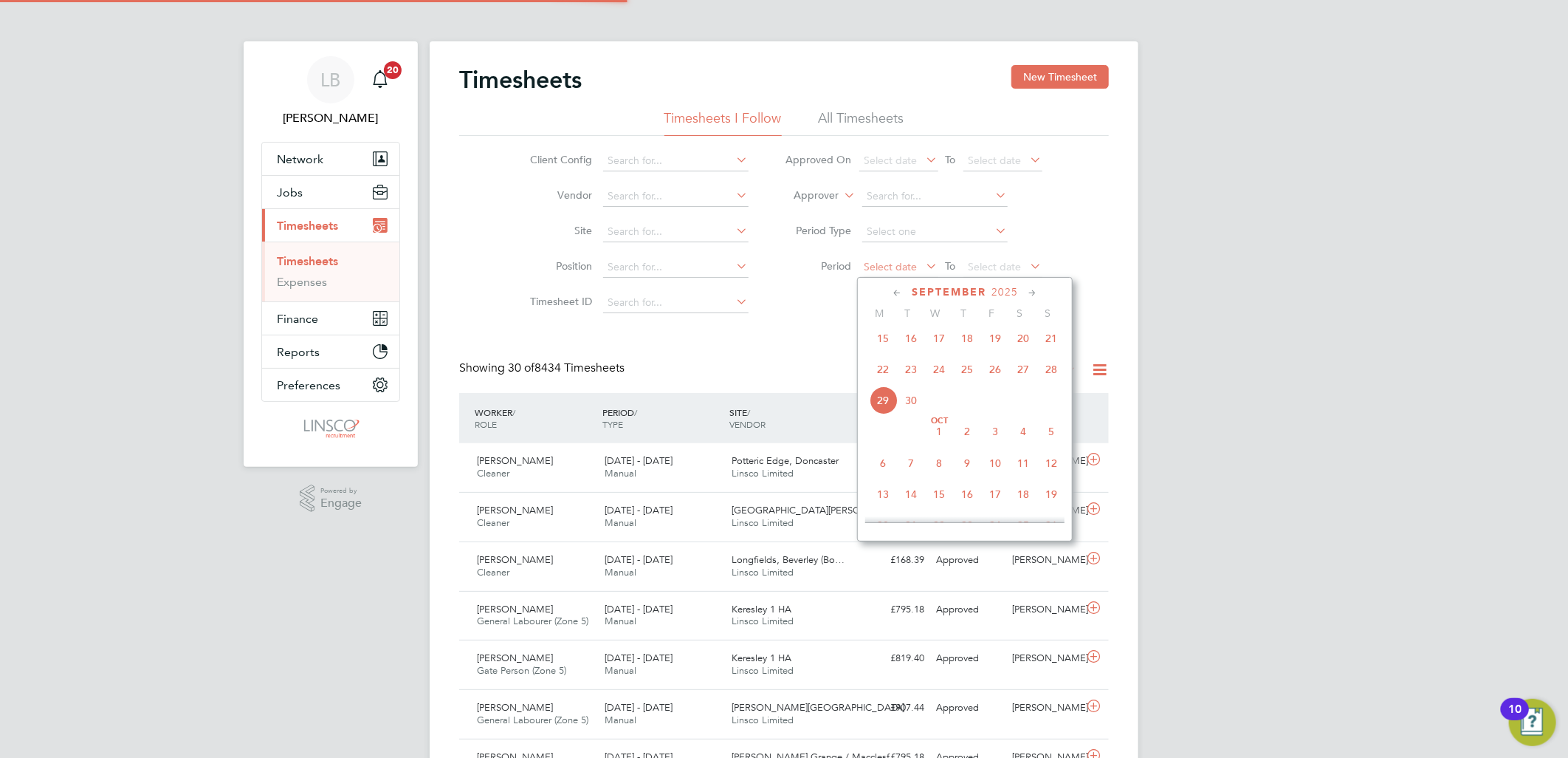
scroll to position [7, 8]
click at [779, 364] on div "Showing 30 of 8434 Timesheets Status Approved 8434" at bounding box center [784, 377] width 650 height 33
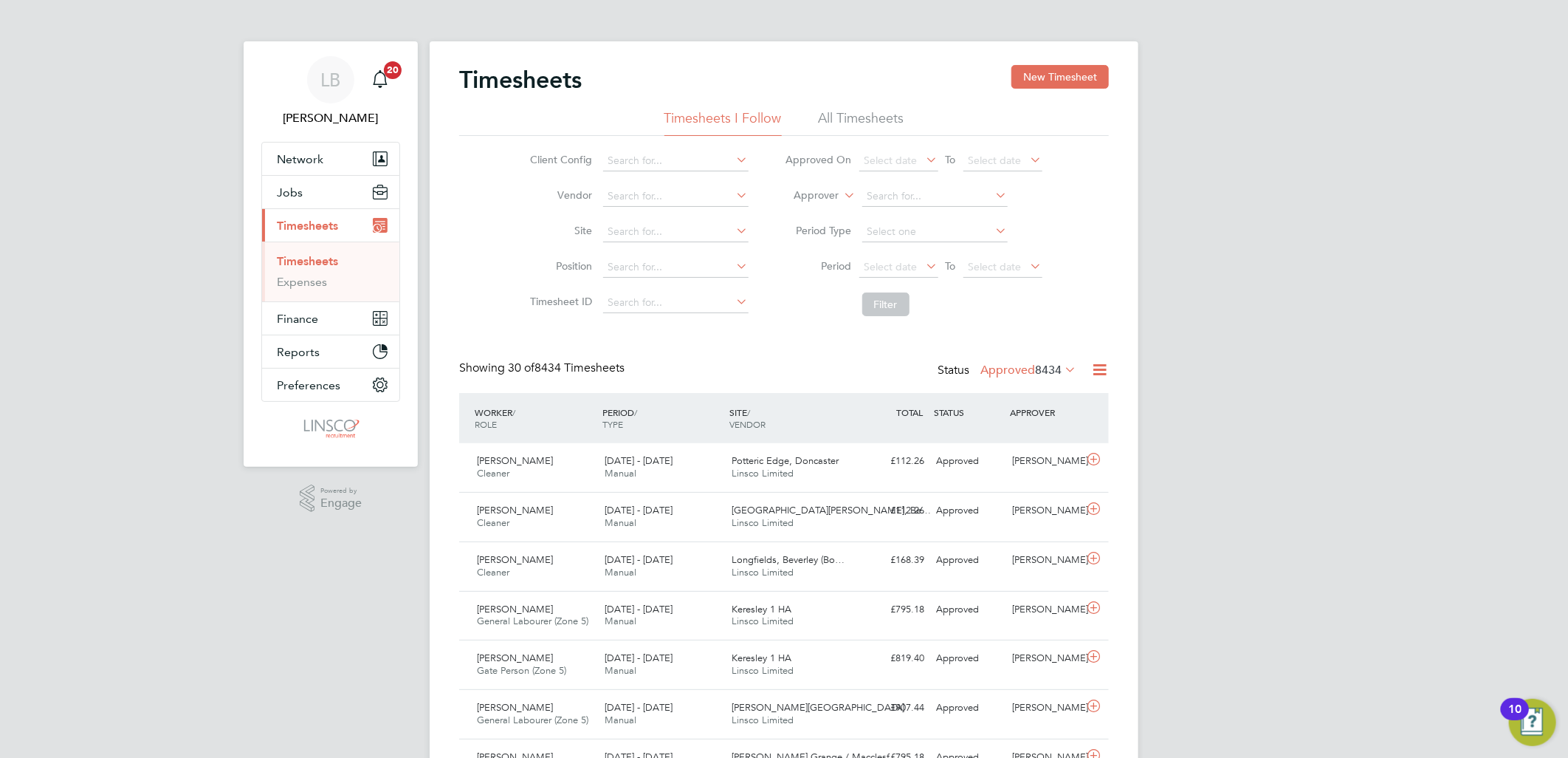
click at [1047, 361] on div "Status Approved 8434" at bounding box center [1008, 371] width 141 height 21
click at [1005, 379] on div "Status Approved 8434" at bounding box center [1008, 371] width 141 height 21
click at [1005, 366] on label "Approved 8434" at bounding box center [1028, 370] width 96 height 15
click at [1019, 437] on li "Submitted" at bounding box center [1008, 438] width 68 height 21
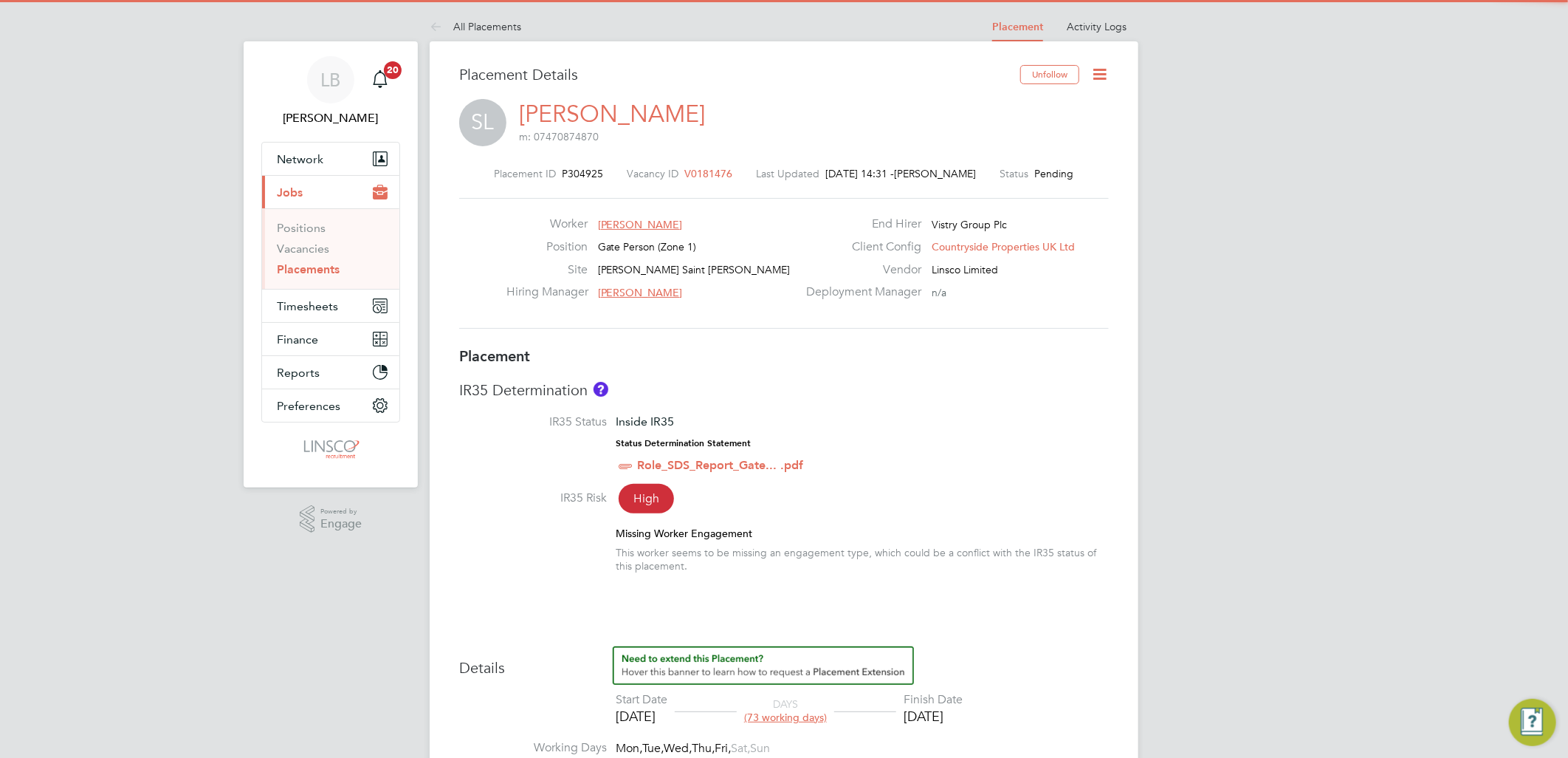
click at [1102, 75] on icon at bounding box center [1100, 74] width 19 height 19
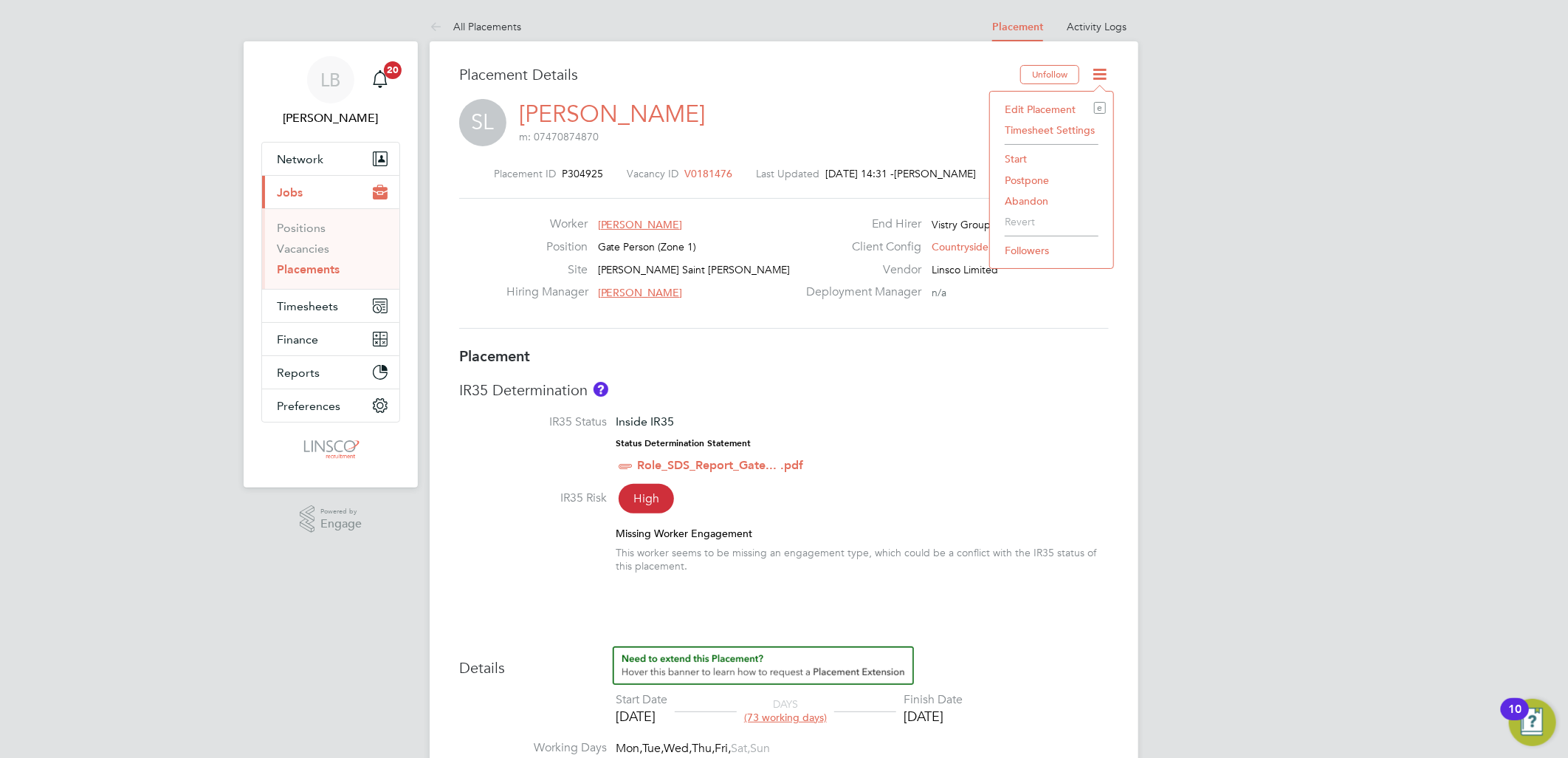
click at [1007, 156] on li "Start" at bounding box center [1052, 158] width 109 height 21
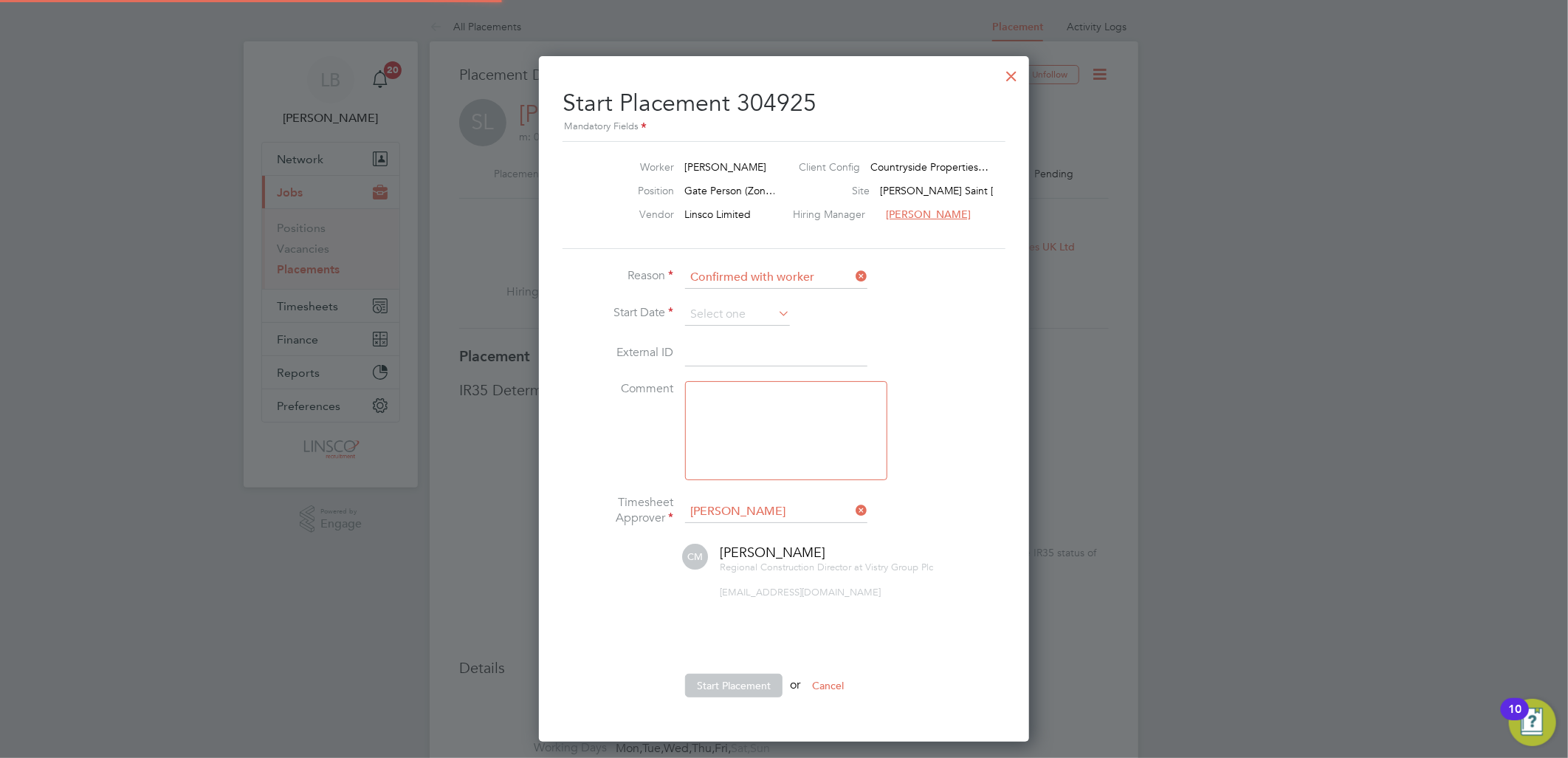
scroll to position [7, 6]
click at [724, 308] on input at bounding box center [737, 315] width 105 height 22
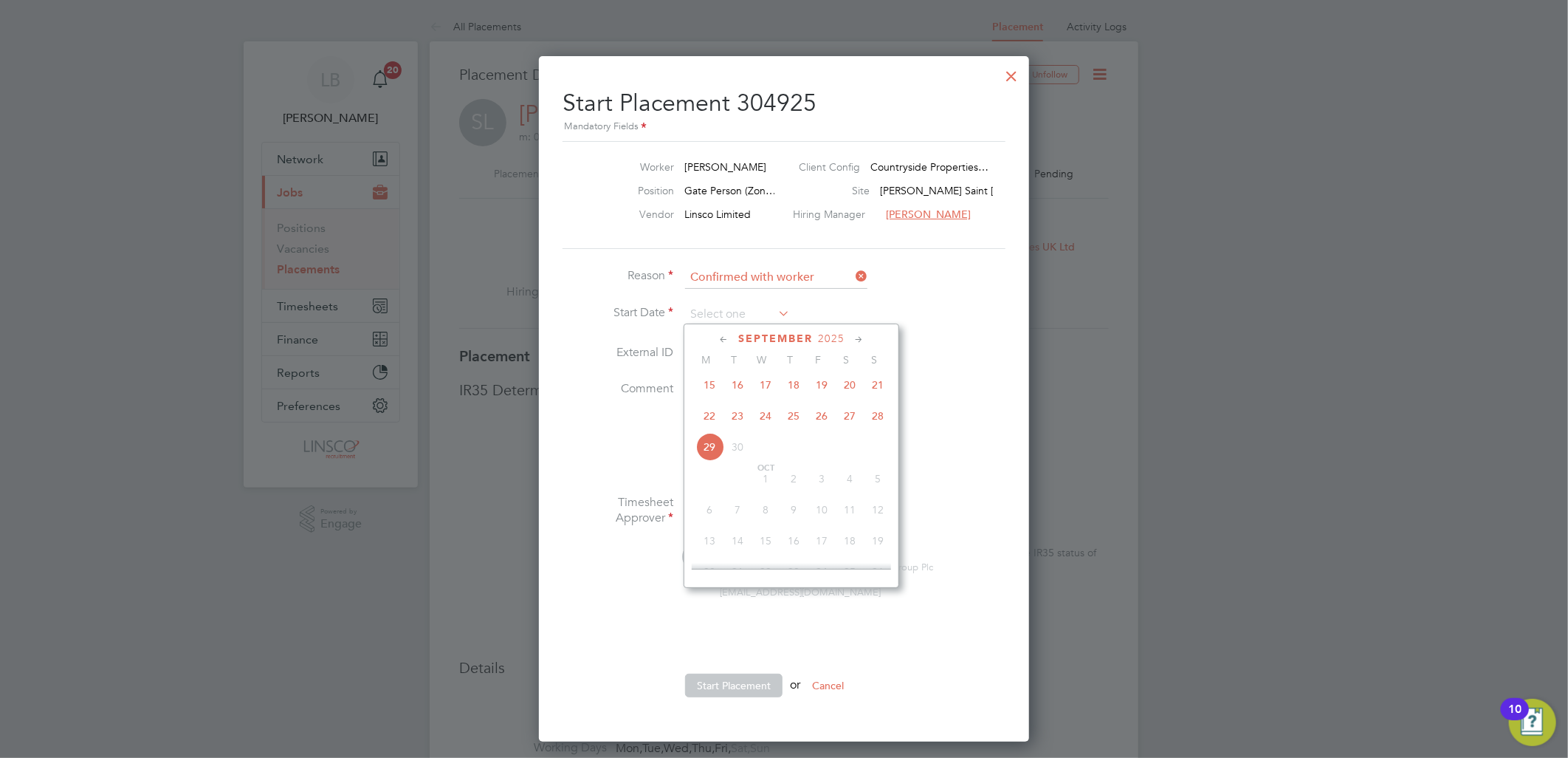
click at [769, 426] on span "24" at bounding box center [765, 416] width 28 height 28
type input "24 Sep 2025"
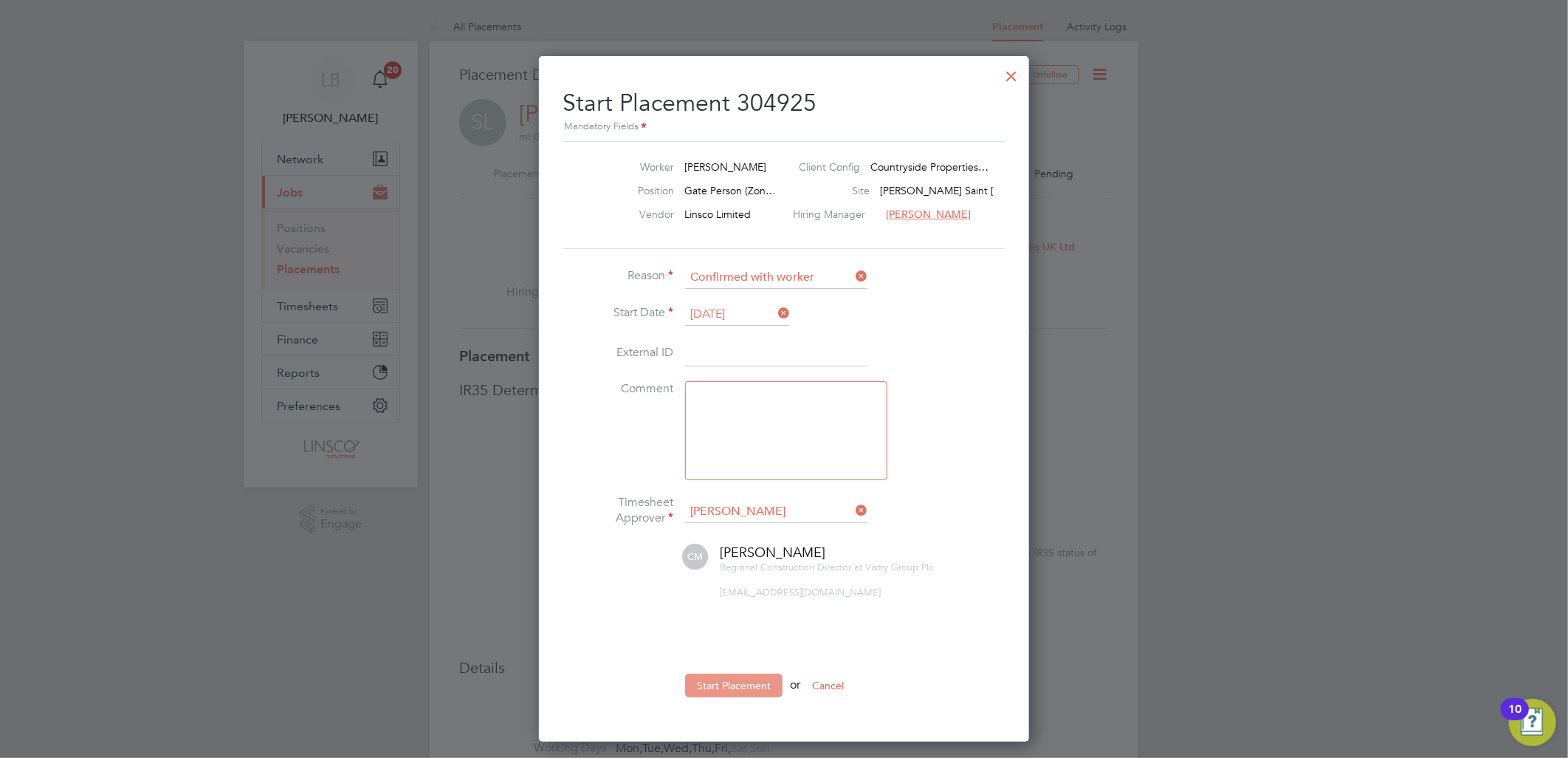
click at [747, 679] on button "Start Placement" at bounding box center [733, 685] width 97 height 23
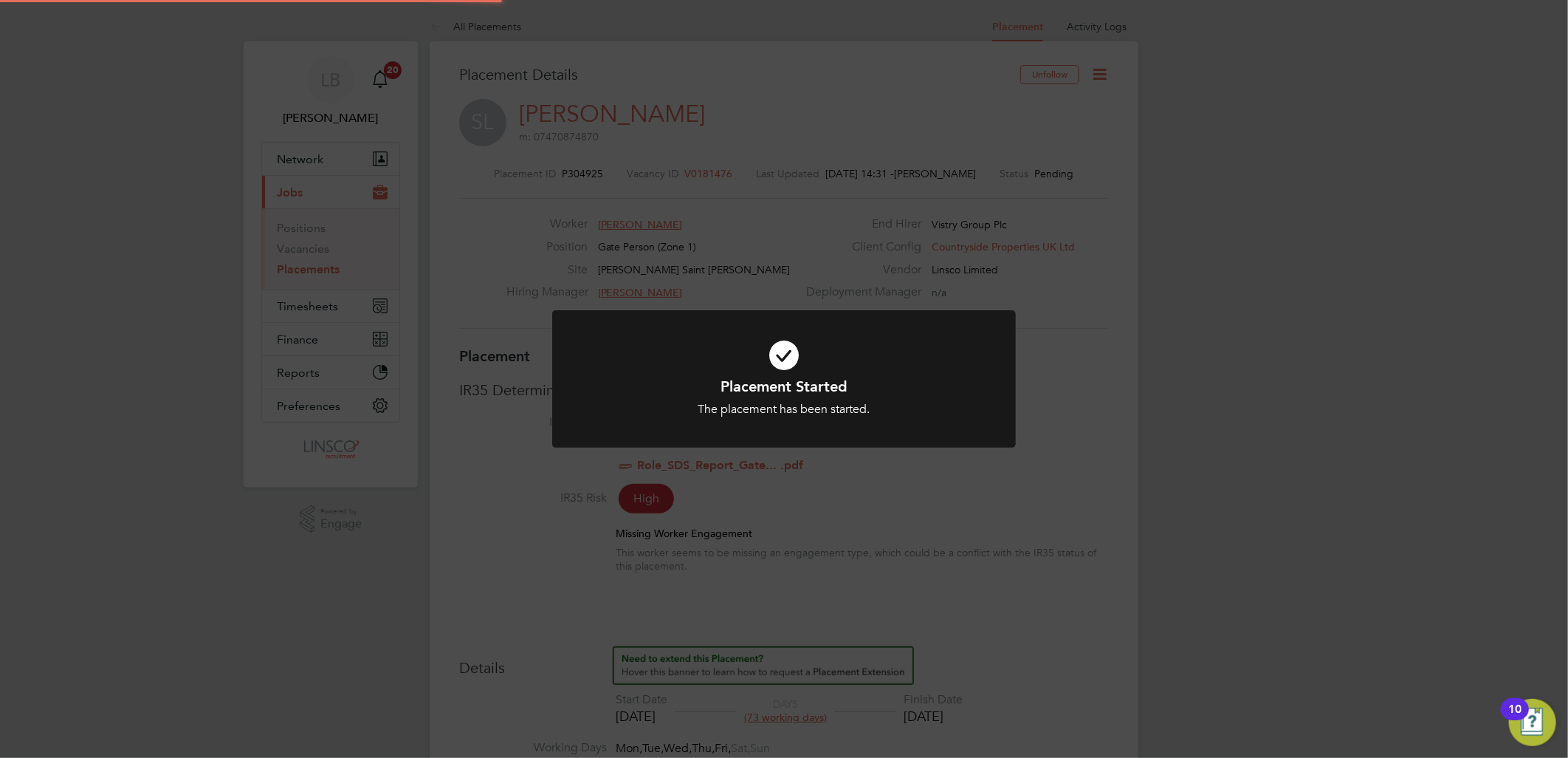
click at [1126, 418] on div "Placement Started The placement has been started. Cancel Okay" at bounding box center [784, 379] width 1568 height 758
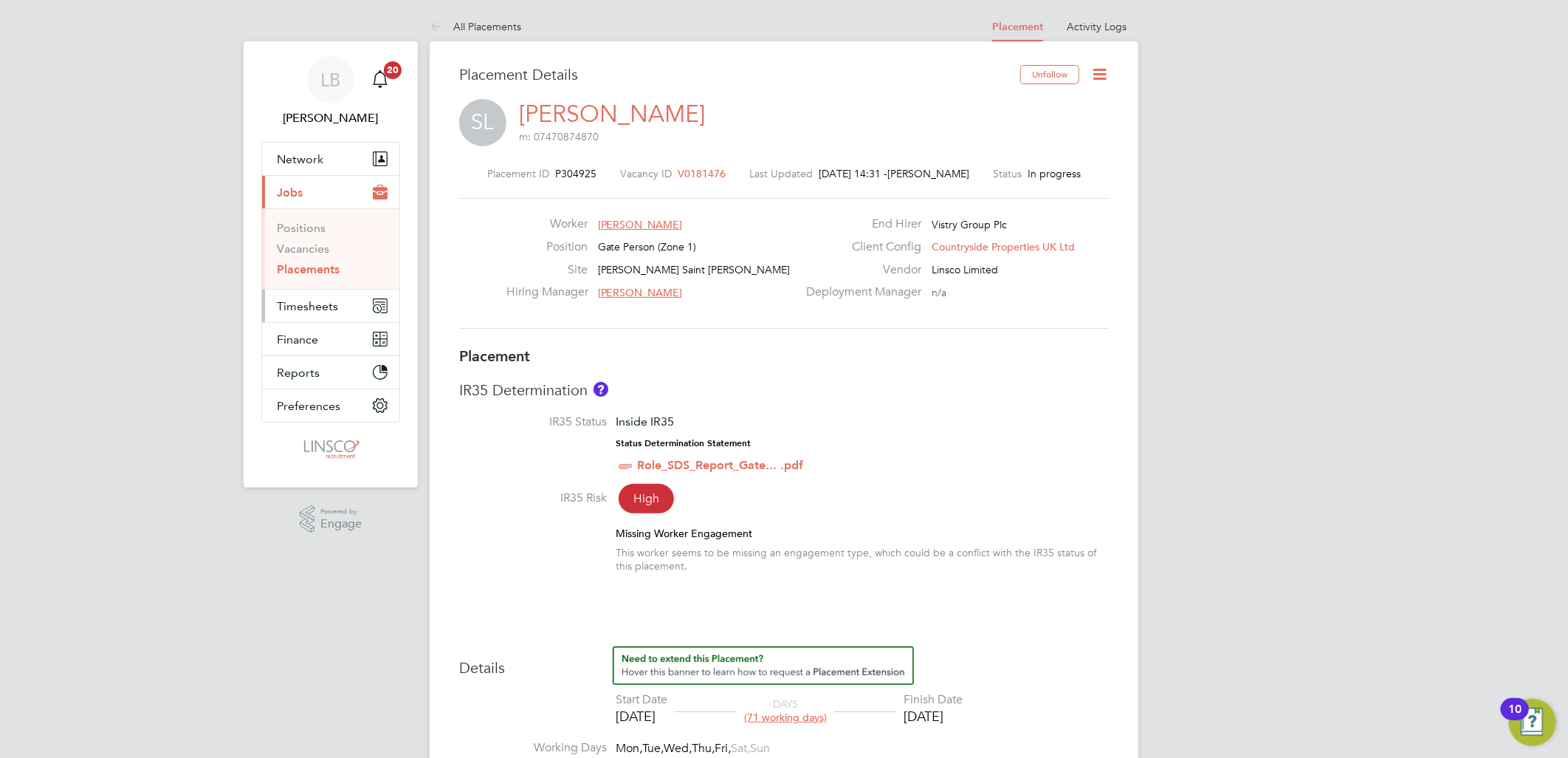
click at [306, 307] on span "Timesheets" at bounding box center [307, 305] width 61 height 14
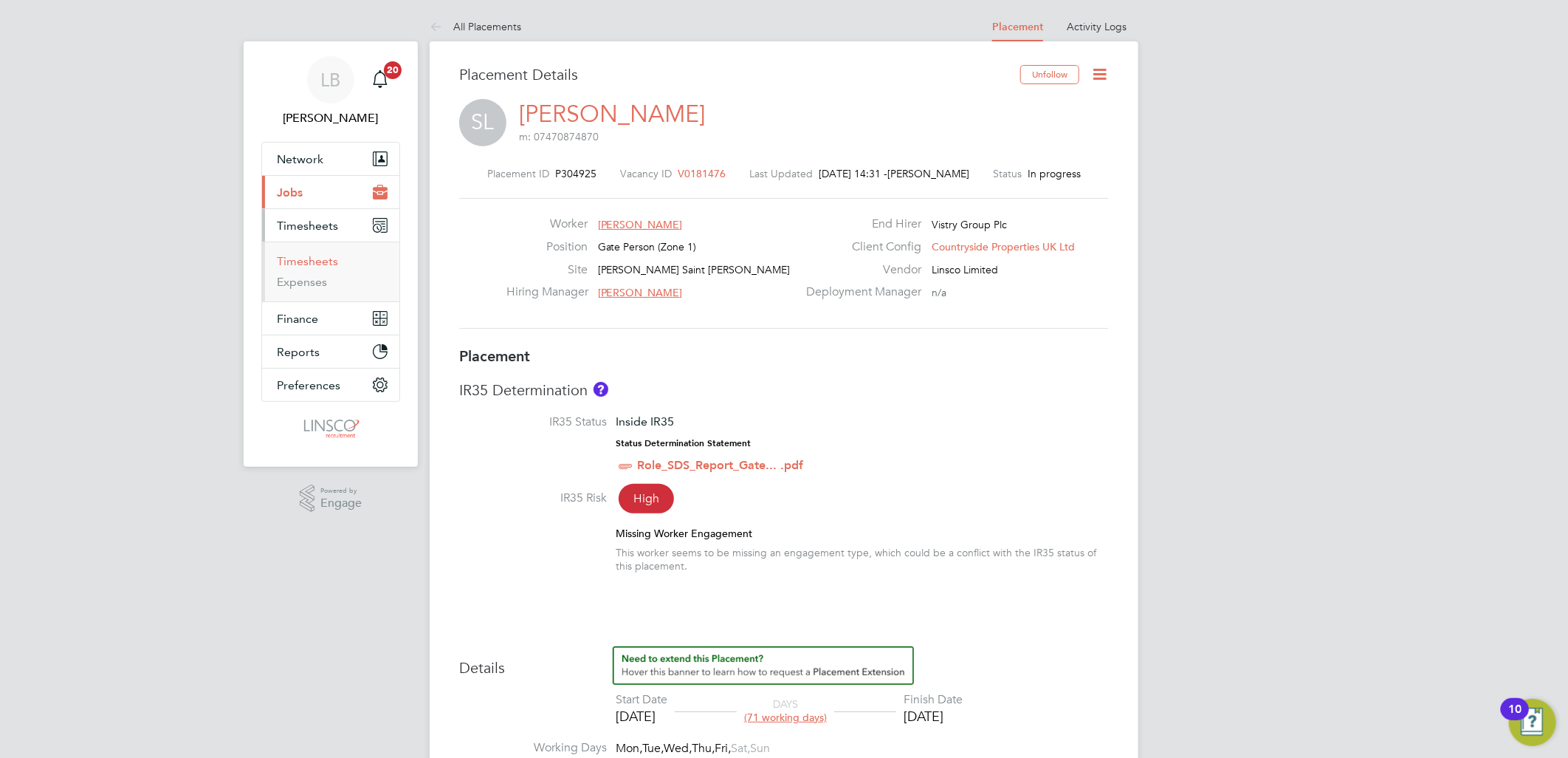
click at [314, 259] on link "Timesheets" at bounding box center [307, 260] width 61 height 14
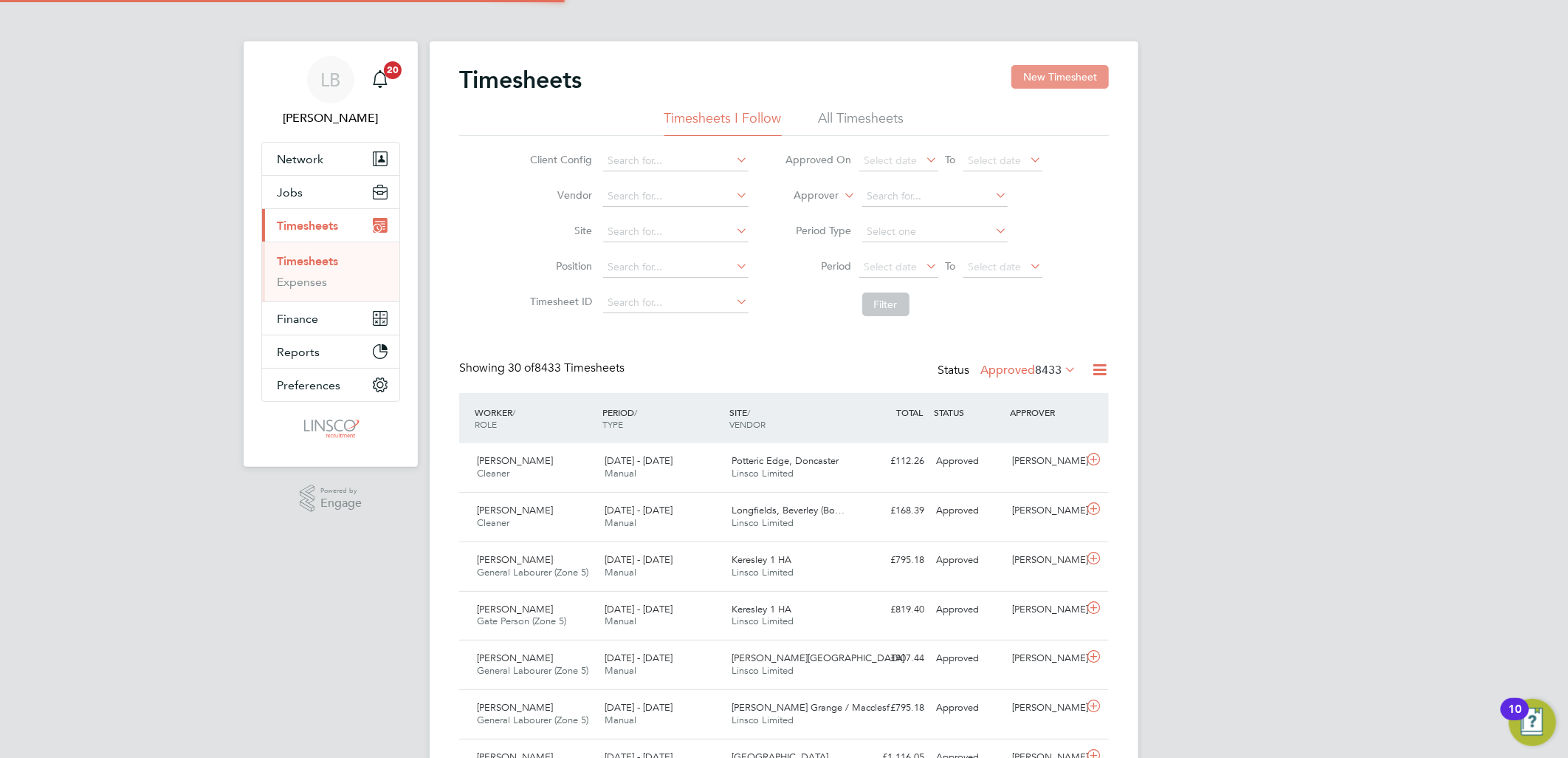
click at [1072, 80] on button "New Timesheet" at bounding box center [1060, 76] width 97 height 23
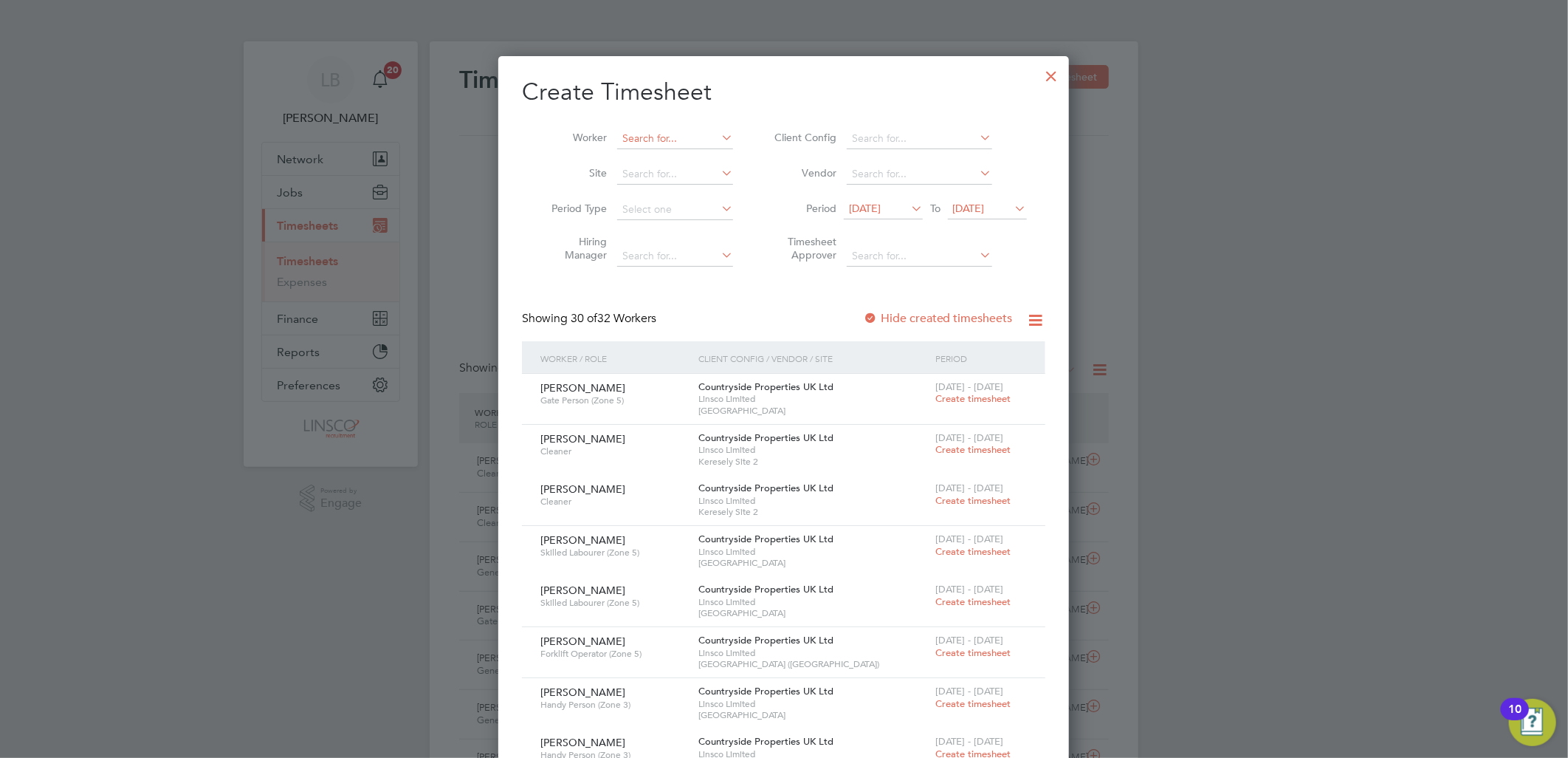
click at [681, 139] on input at bounding box center [675, 139] width 116 height 21
click at [685, 156] on li "Shaun Lath am" at bounding box center [684, 157] width 135 height 20
type input "Shaun Latham"
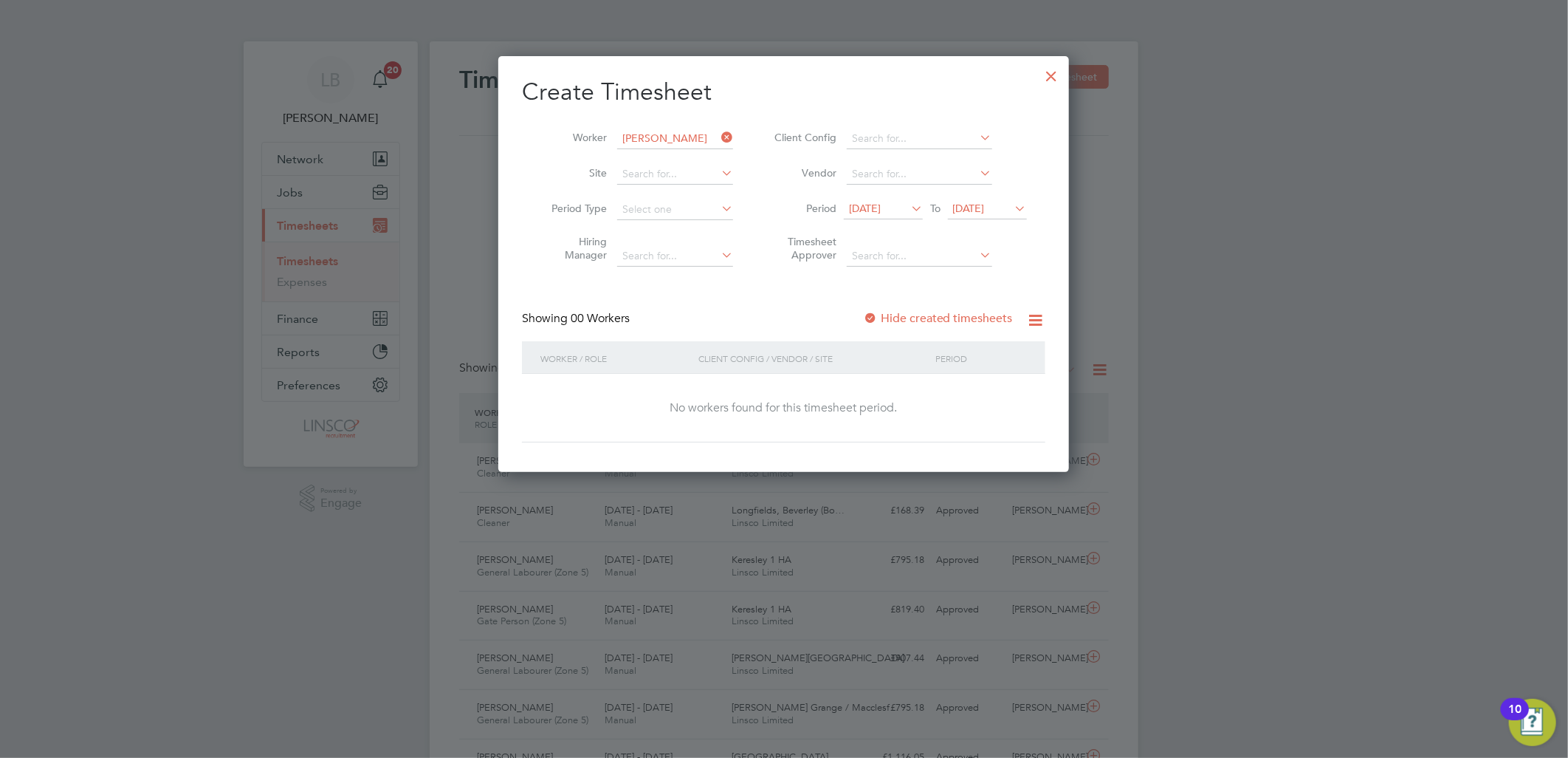
click at [880, 208] on span "15 Sep 2025" at bounding box center [865, 208] width 32 height 13
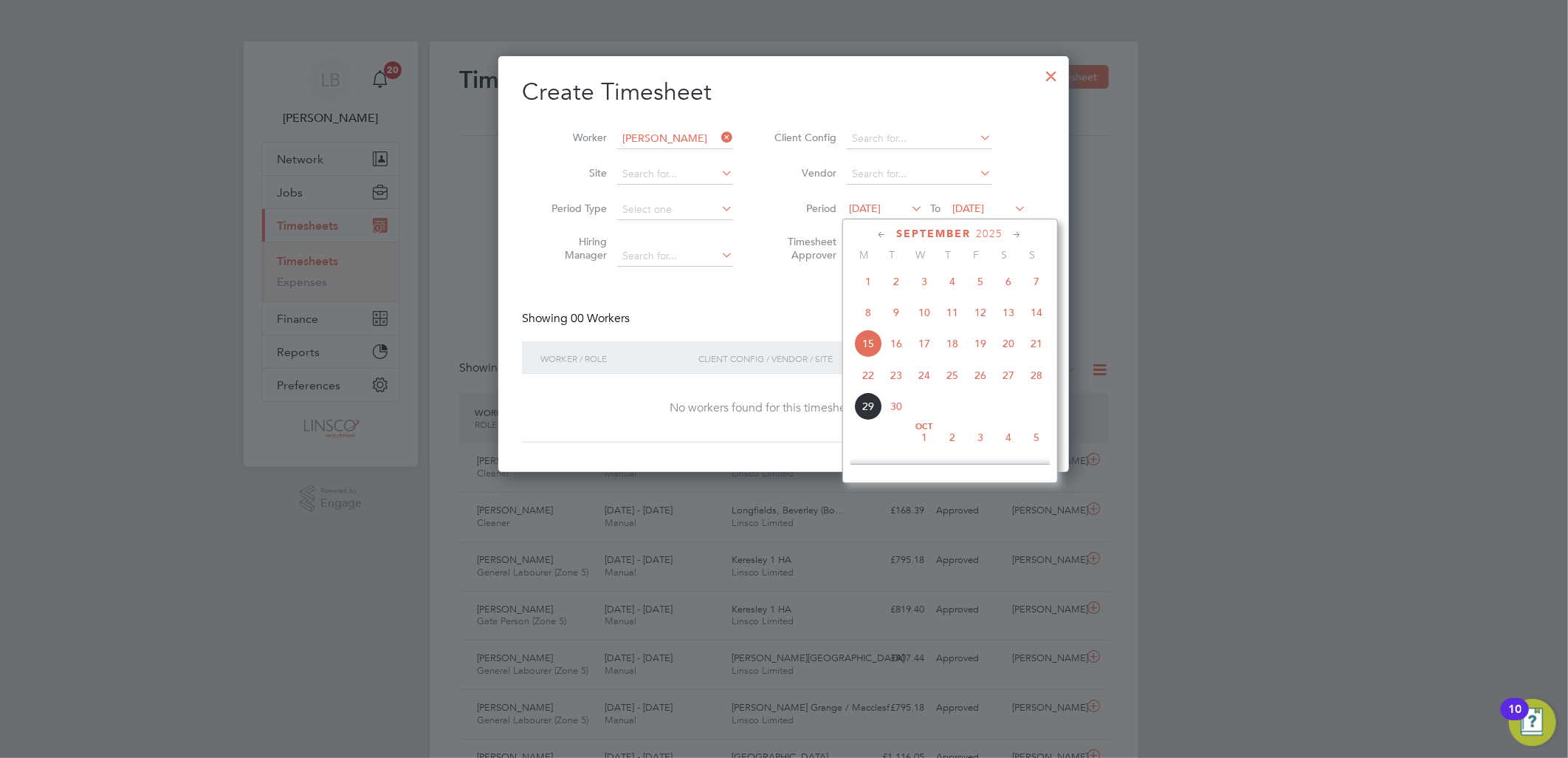
click at [921, 378] on span "24" at bounding box center [925, 375] width 28 height 28
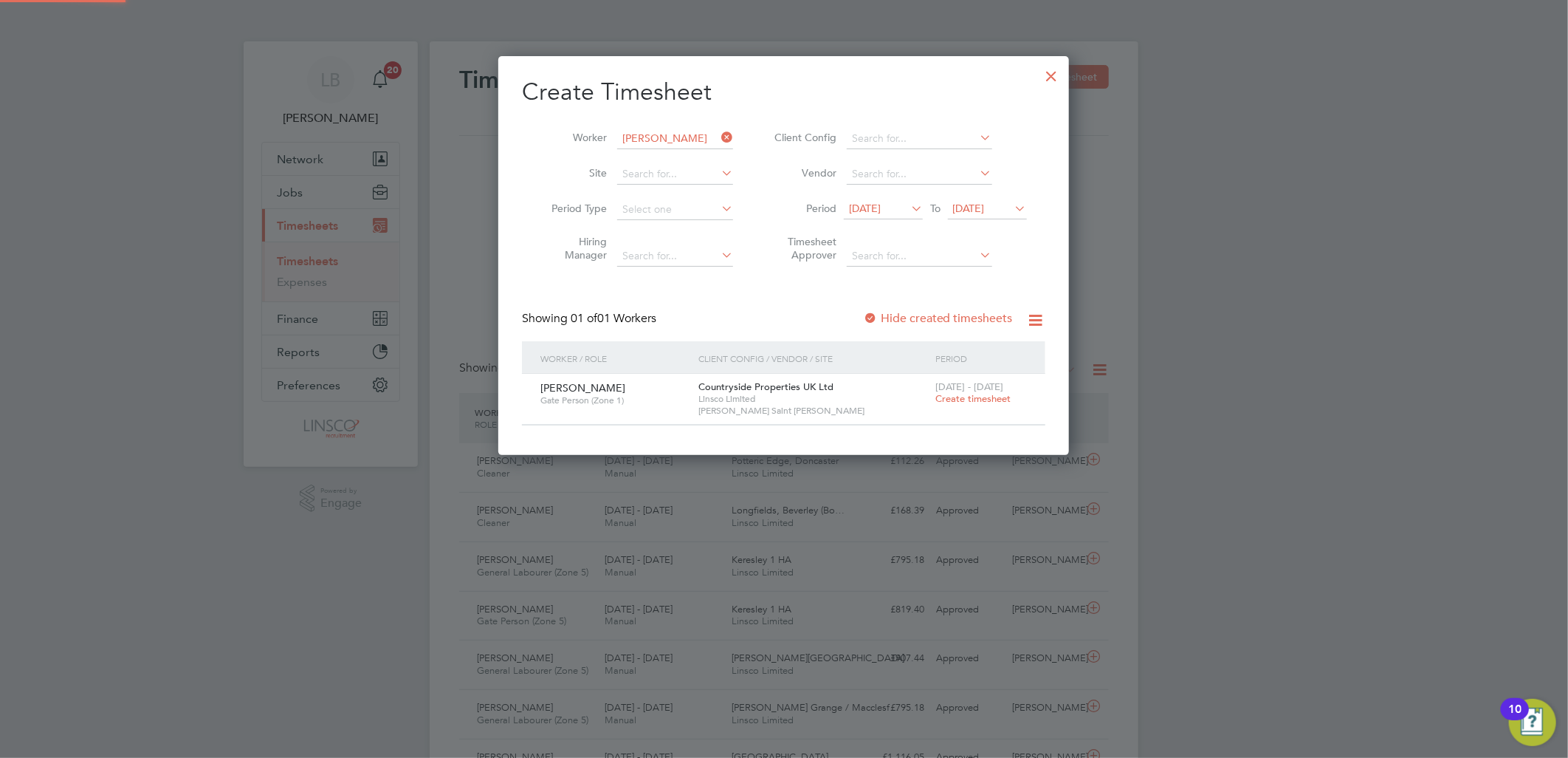
click at [980, 385] on span "22 - 28 Sep 2025" at bounding box center [969, 386] width 68 height 12
click at [981, 399] on span "Create timesheet" at bounding box center [973, 398] width 75 height 12
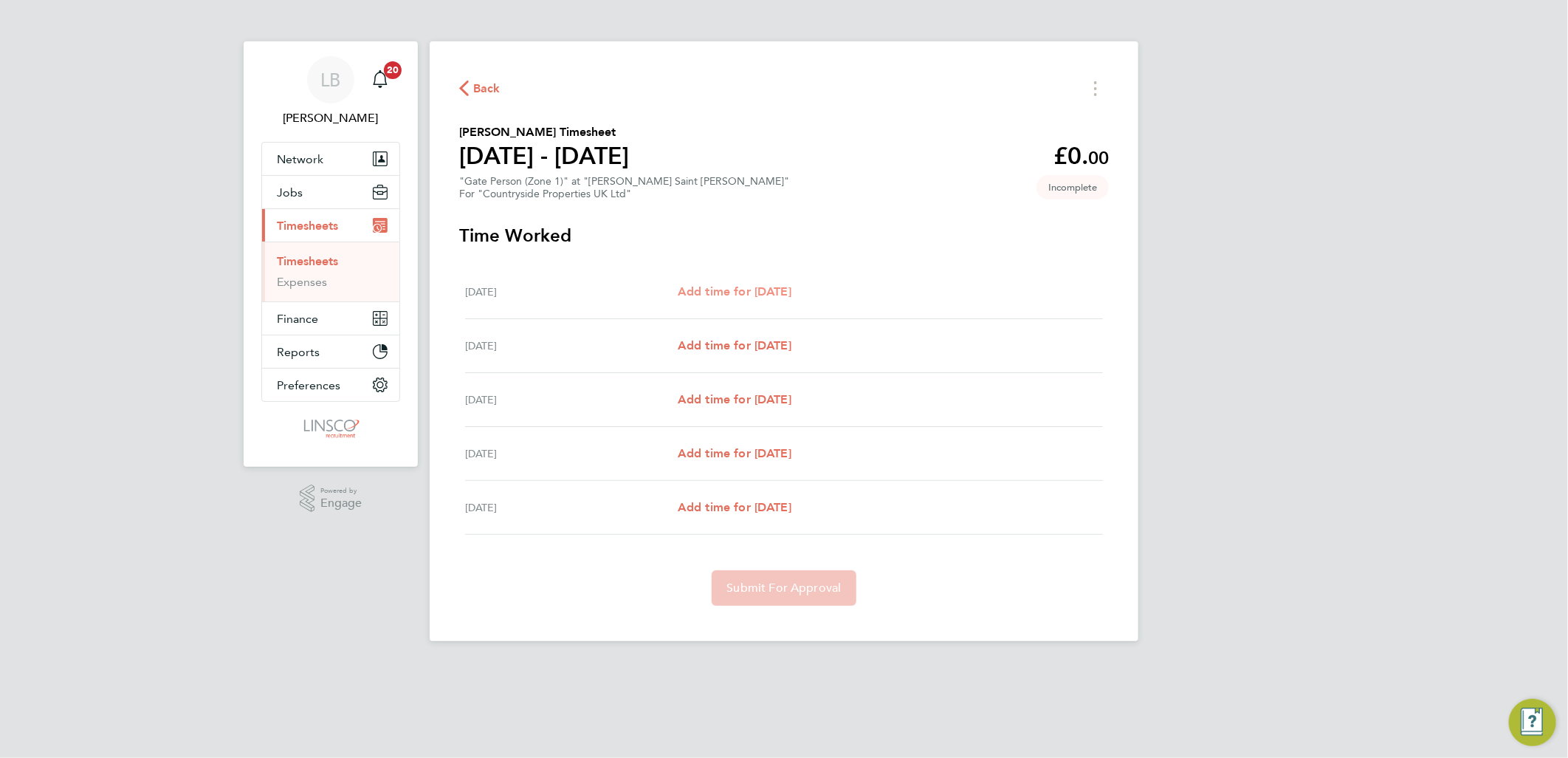
click at [791, 289] on span "Add time for Wed 24 Sep" at bounding box center [734, 290] width 113 height 14
select select "30"
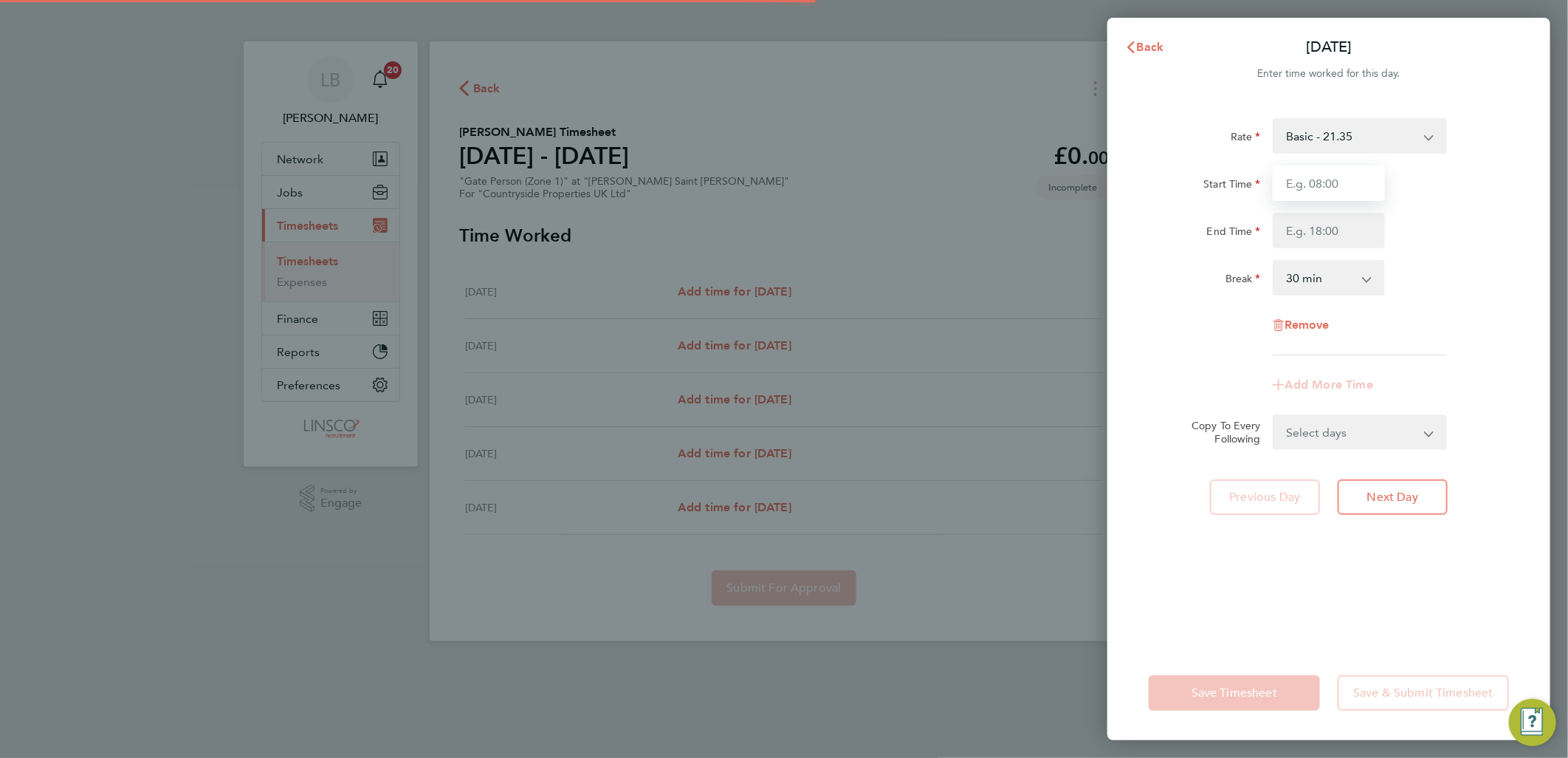
click at [1309, 186] on input "Start Time" at bounding box center [1329, 184] width 112 height 36
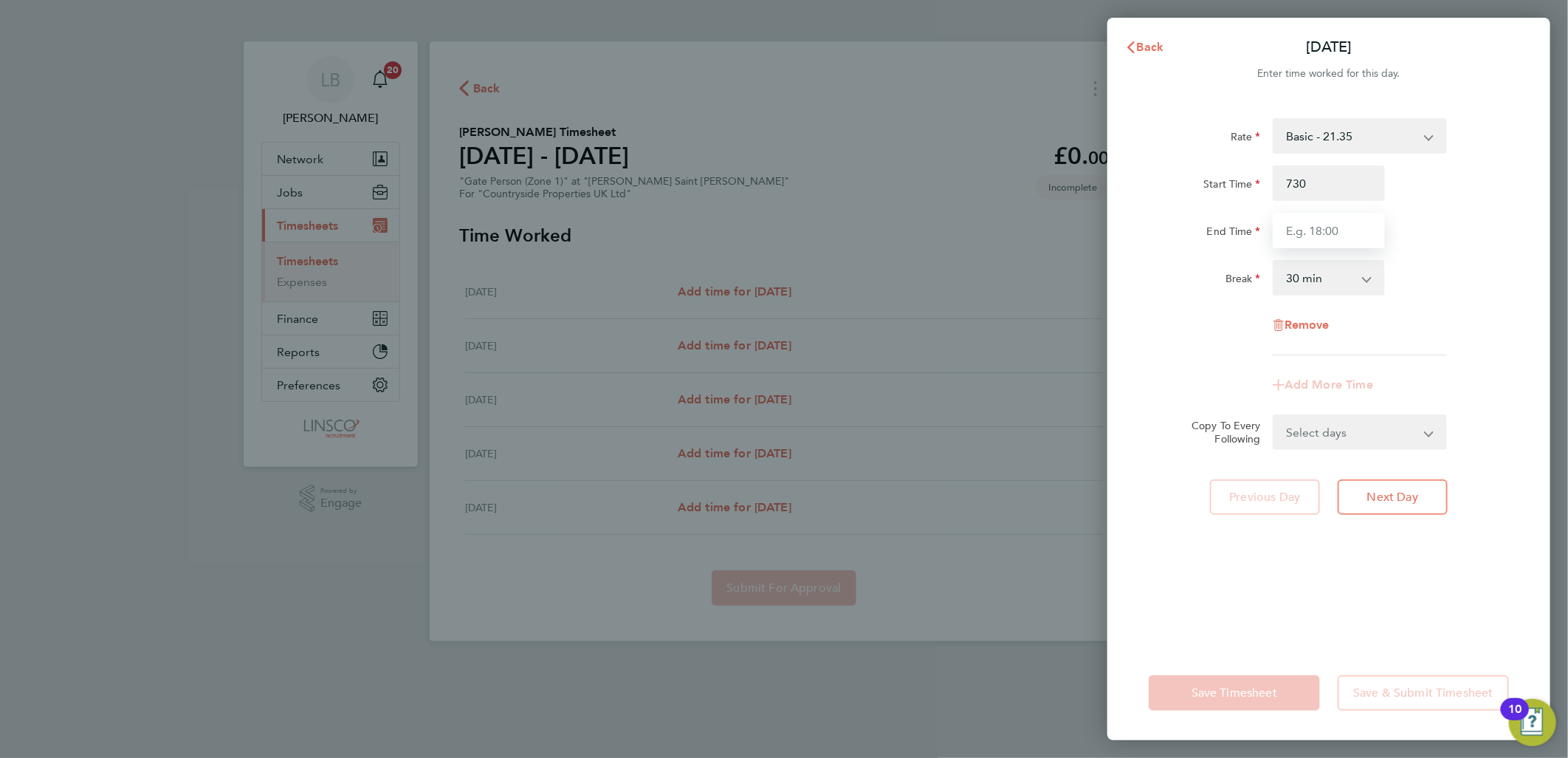
type input "07:30"
click at [1296, 229] on input "1" at bounding box center [1329, 230] width 112 height 36
type input "16:30"
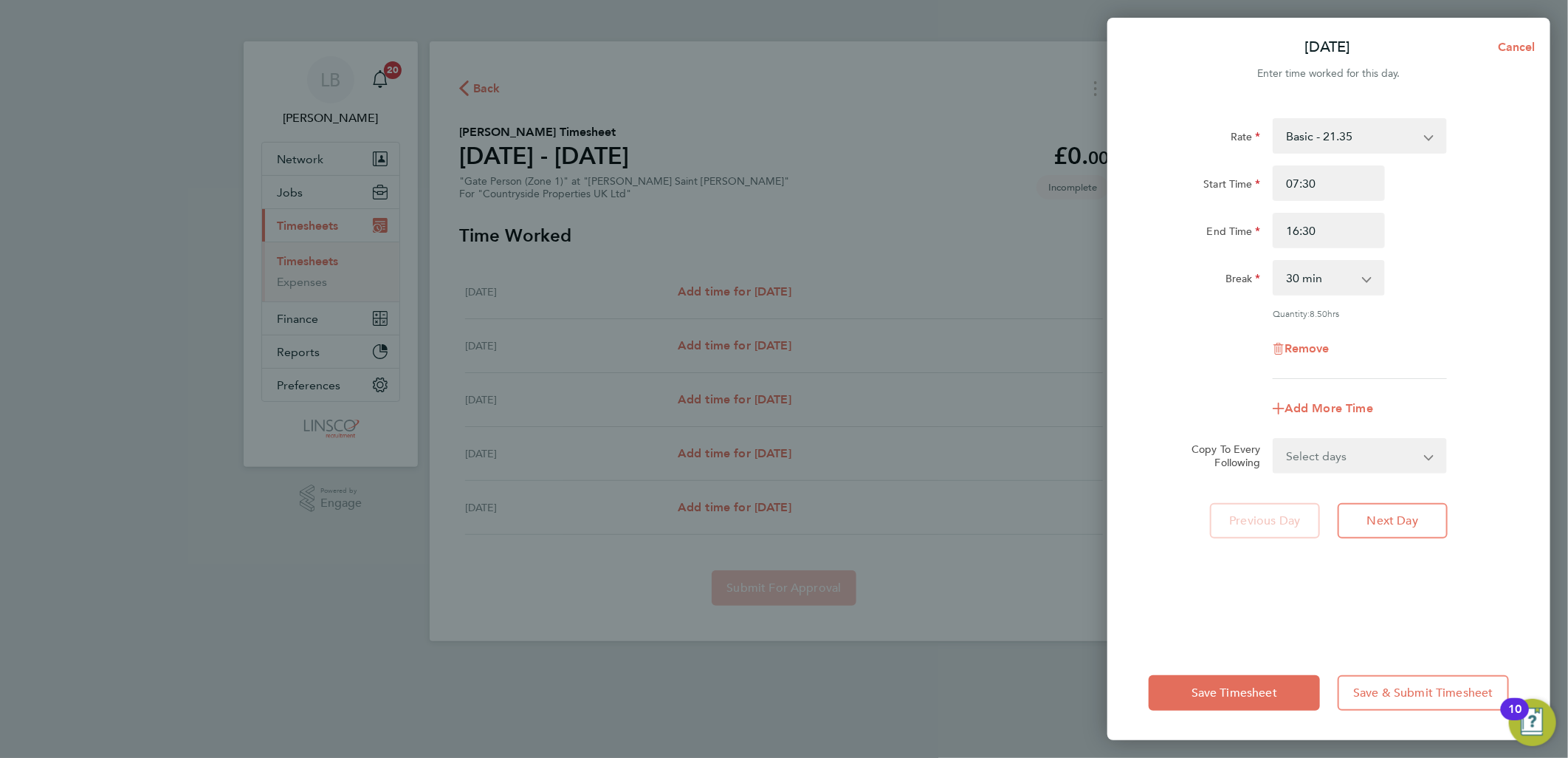
click at [1517, 208] on div "Rate Basic - 21.35 Start Time 07:30 End Time 16:30 Break 0 min 15 min 30 min 45…" at bounding box center [1328, 373] width 443 height 545
drag, startPoint x: 1329, startPoint y: 462, endPoint x: 1333, endPoint y: 473, distance: 11.7
click at [1329, 462] on select "Select days Day Weekday (Mon-Fri) Weekend (Sat-Sun) Thursday Friday Saturday Su…" at bounding box center [1352, 455] width 155 height 33
select select "DAY"
click at [1274, 439] on select "Select days Day Weekday (Mon-Fri) Weekend (Sat-Sun) Thursday Friday Saturday Su…" at bounding box center [1352, 455] width 155 height 33
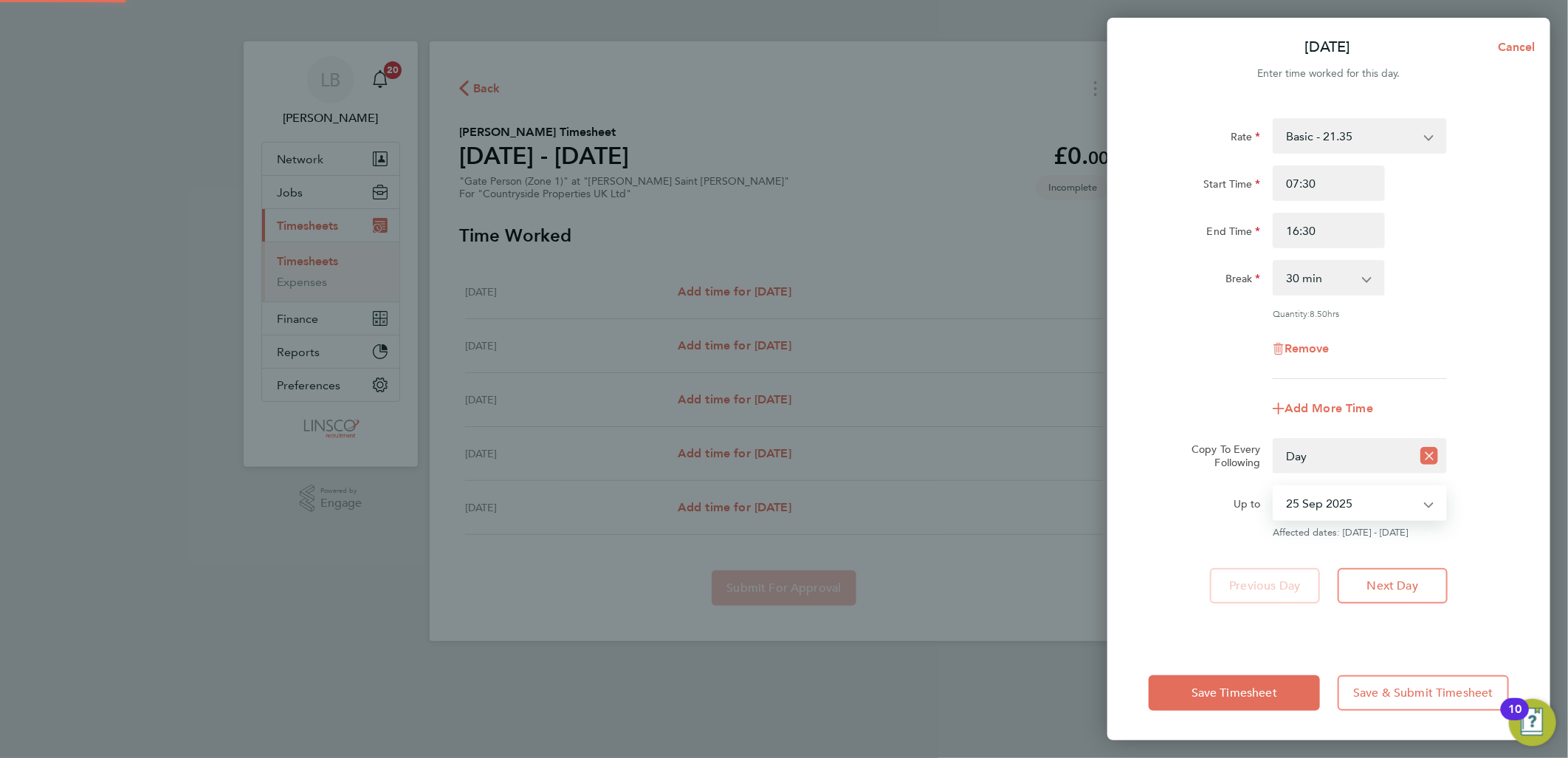
drag, startPoint x: 1333, startPoint y: 473, endPoint x: 1337, endPoint y: 505, distance: 32.2
click at [1337, 505] on select "25 Sep 2025 26 Sep 2025 27 Sep 2025 28 Sep 2025" at bounding box center [1351, 502] width 154 height 33
select select "2025-09-26"
click at [1274, 486] on select "25 Sep 2025 26 Sep 2025 27 Sep 2025 28 Sep 2025" at bounding box center [1351, 502] width 154 height 33
drag, startPoint x: 1206, startPoint y: 689, endPoint x: 1236, endPoint y: 679, distance: 31.6
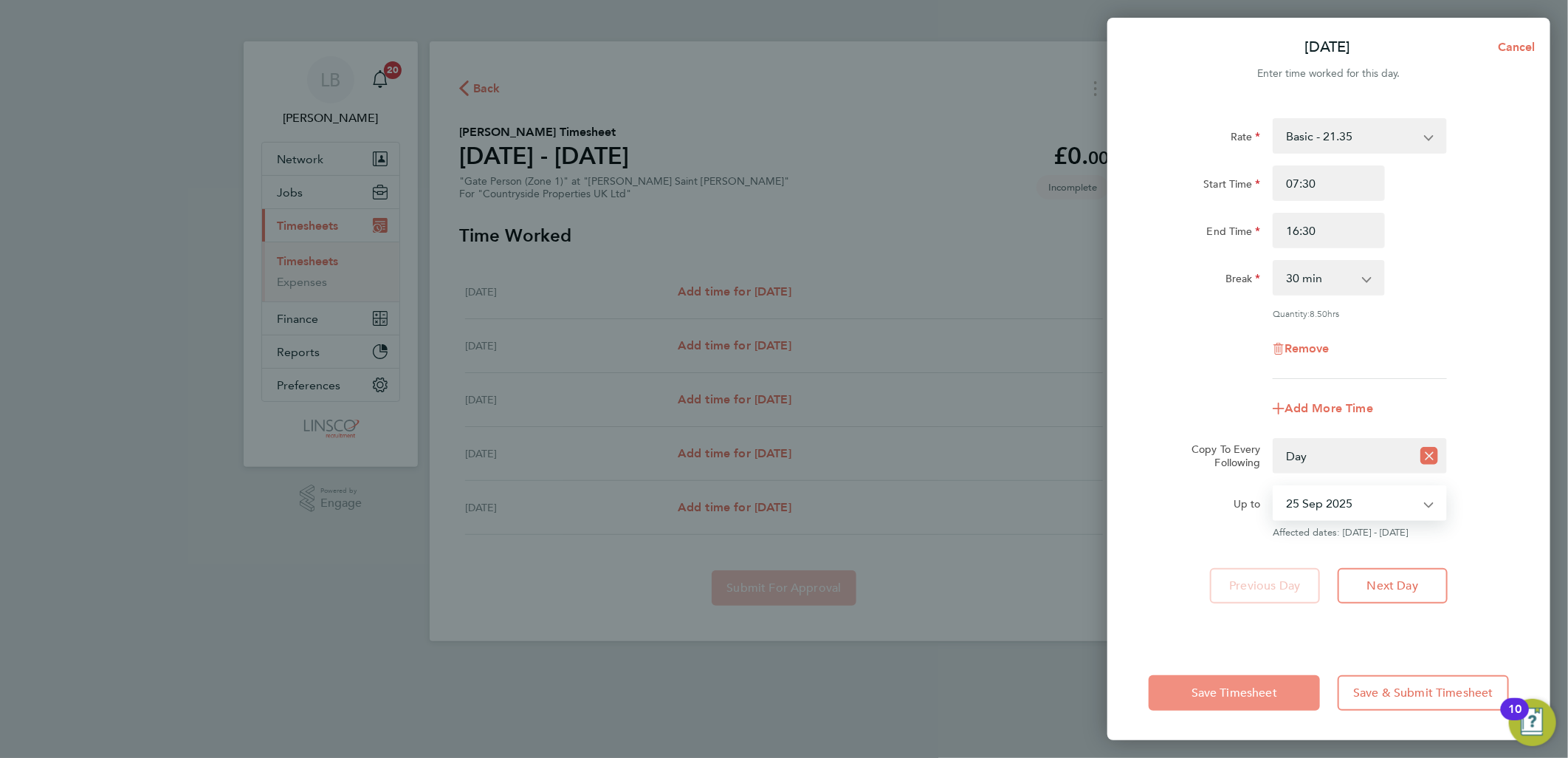
click at [1207, 689] on span "Save Timesheet" at bounding box center [1234, 692] width 85 height 15
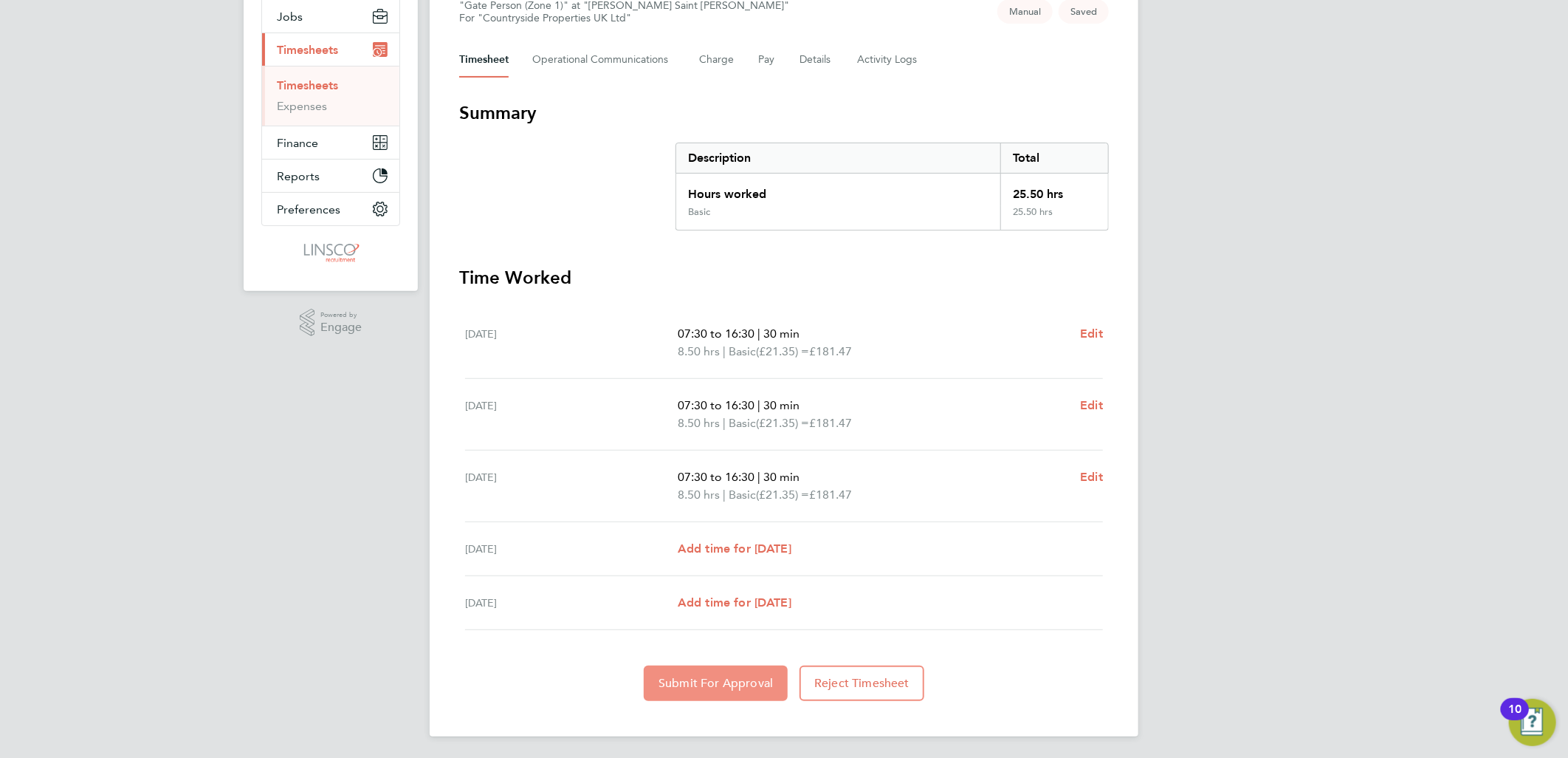
click at [710, 667] on button "Submit For Approval" at bounding box center [716, 683] width 144 height 36
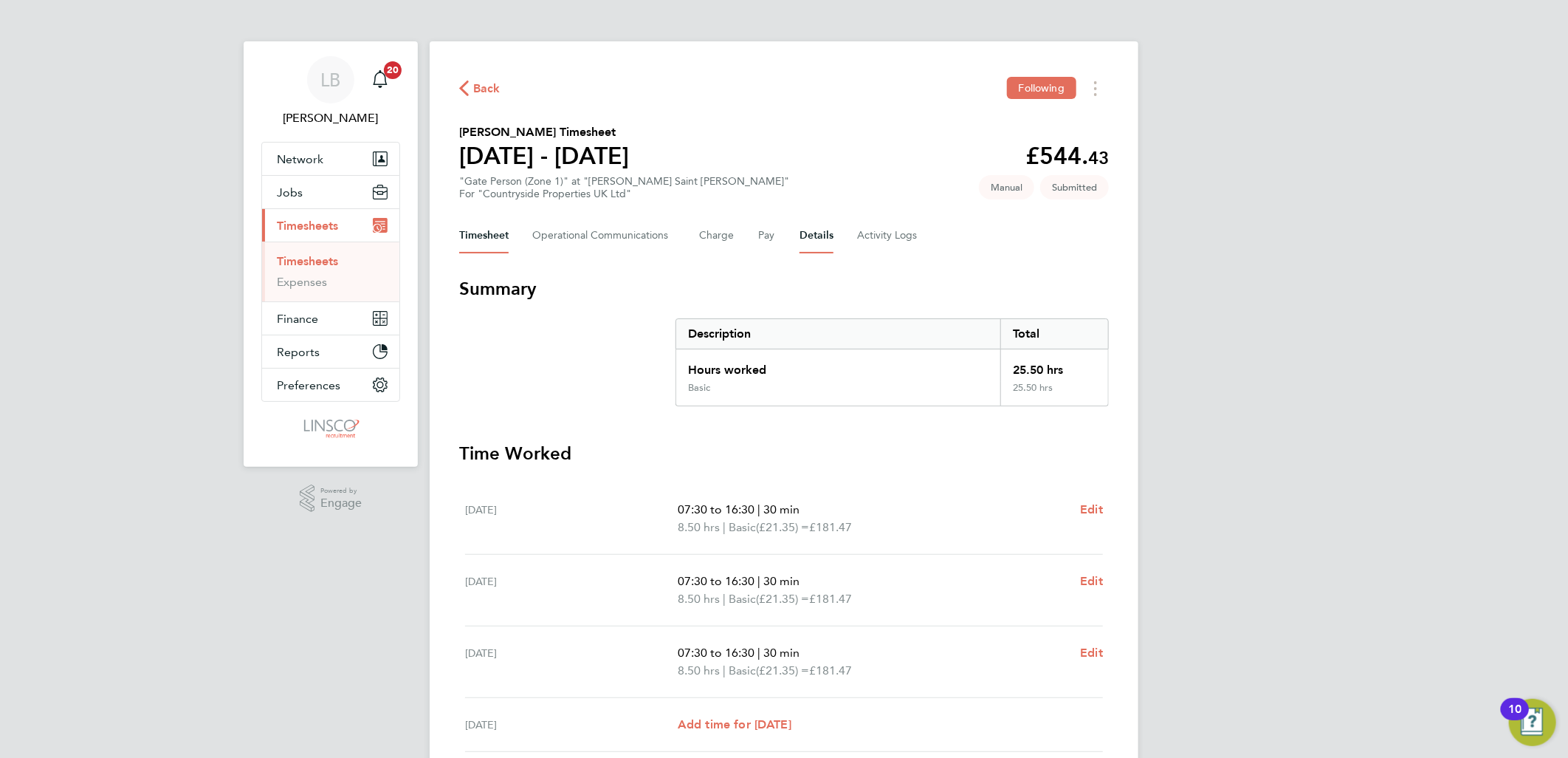
click at [815, 234] on button "Details" at bounding box center [817, 236] width 34 height 36
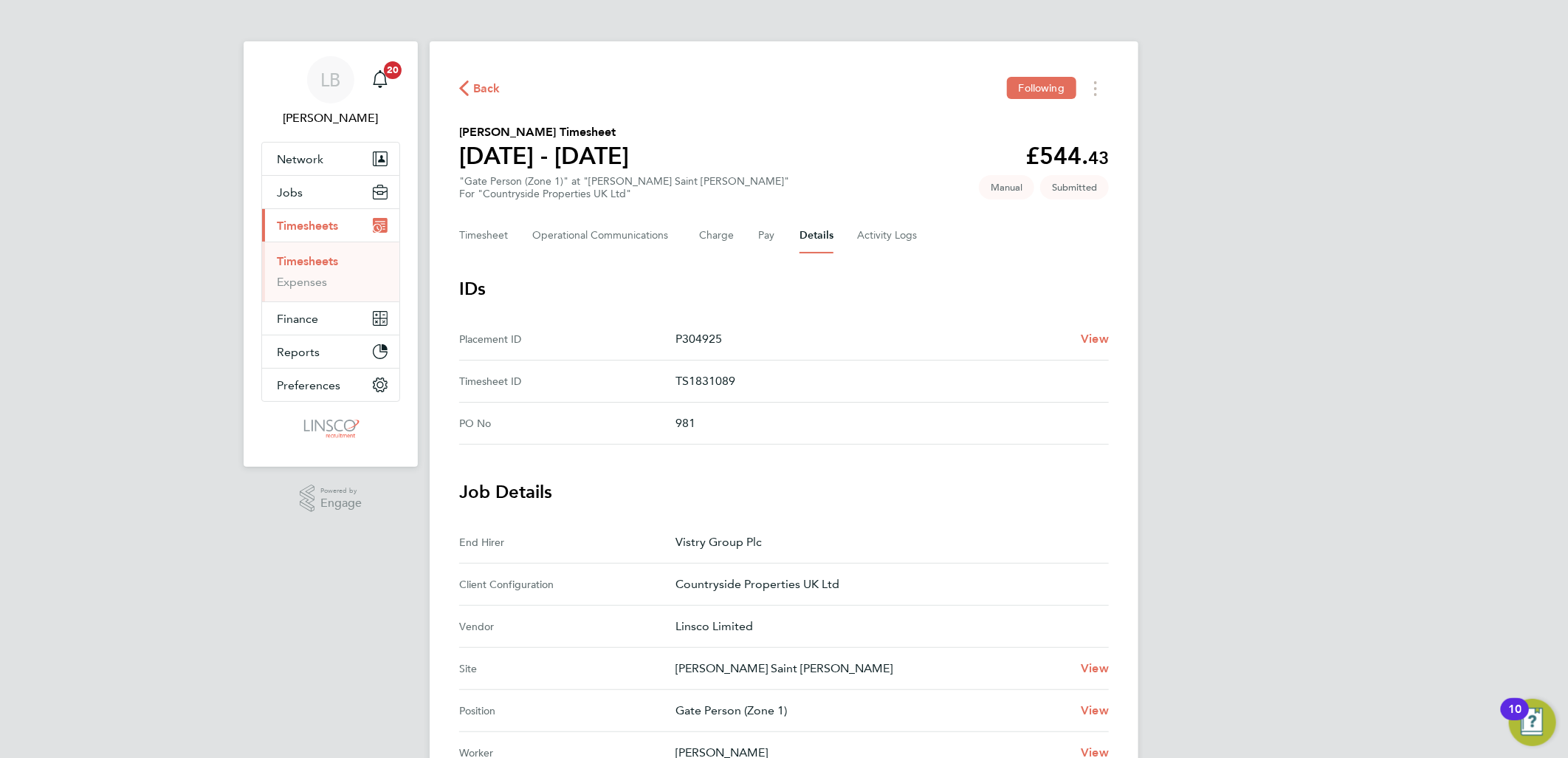
click at [468, 85] on icon "button" at bounding box center [464, 88] width 9 height 16
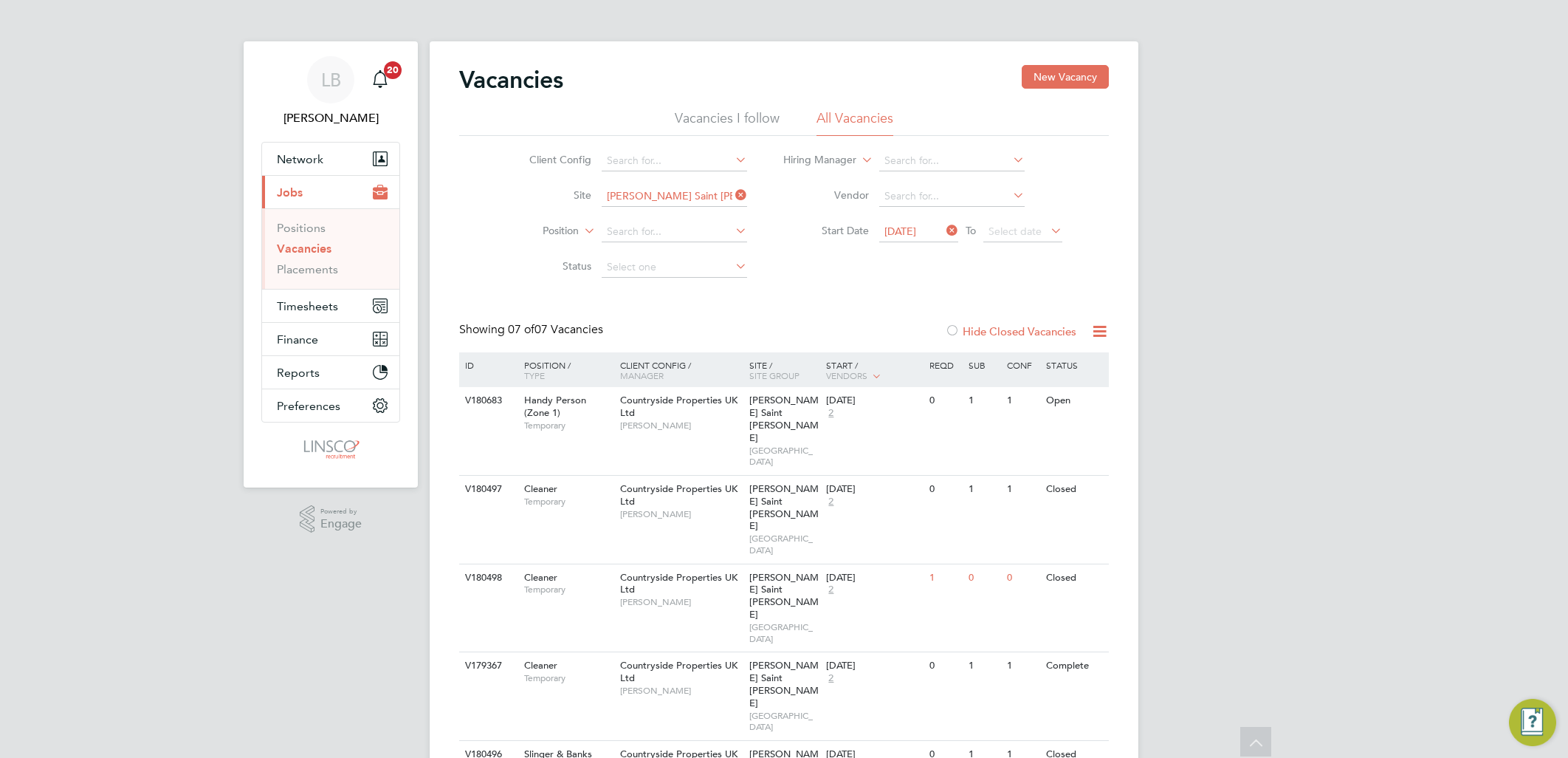
scroll to position [127, 0]
